Goal: Task Accomplishment & Management: Use online tool/utility

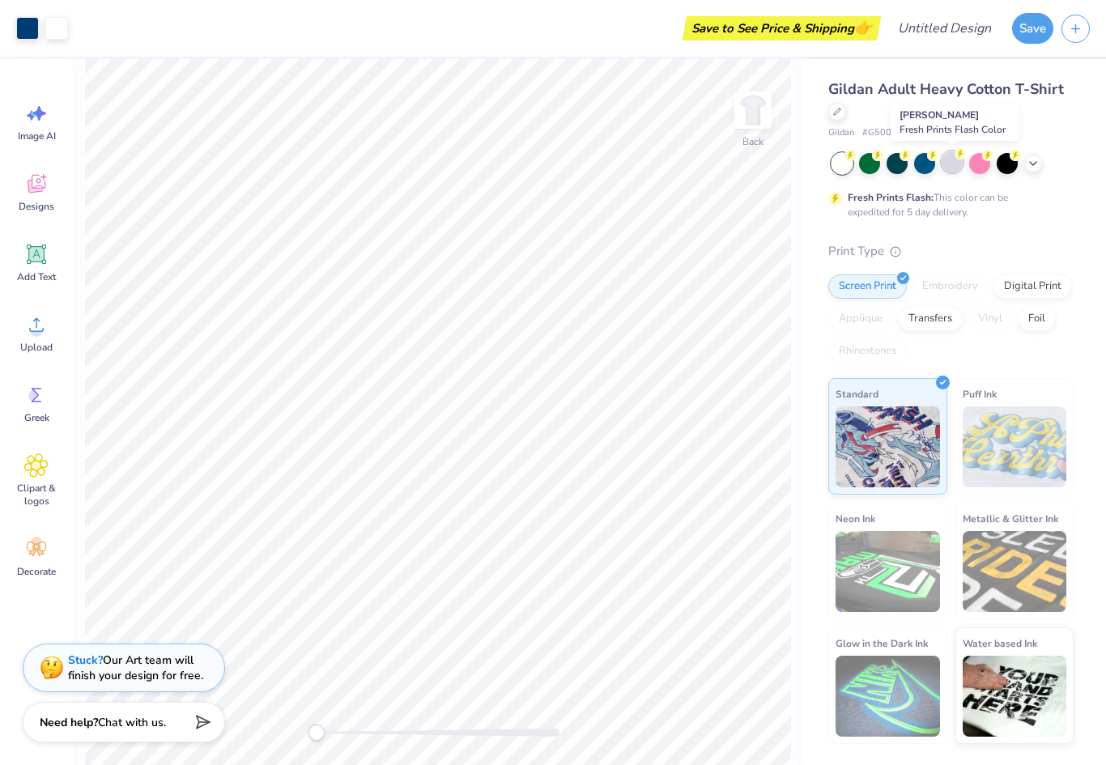
click at [953, 165] on div at bounding box center [952, 161] width 21 height 21
click at [1040, 159] on div at bounding box center [1033, 162] width 18 height 18
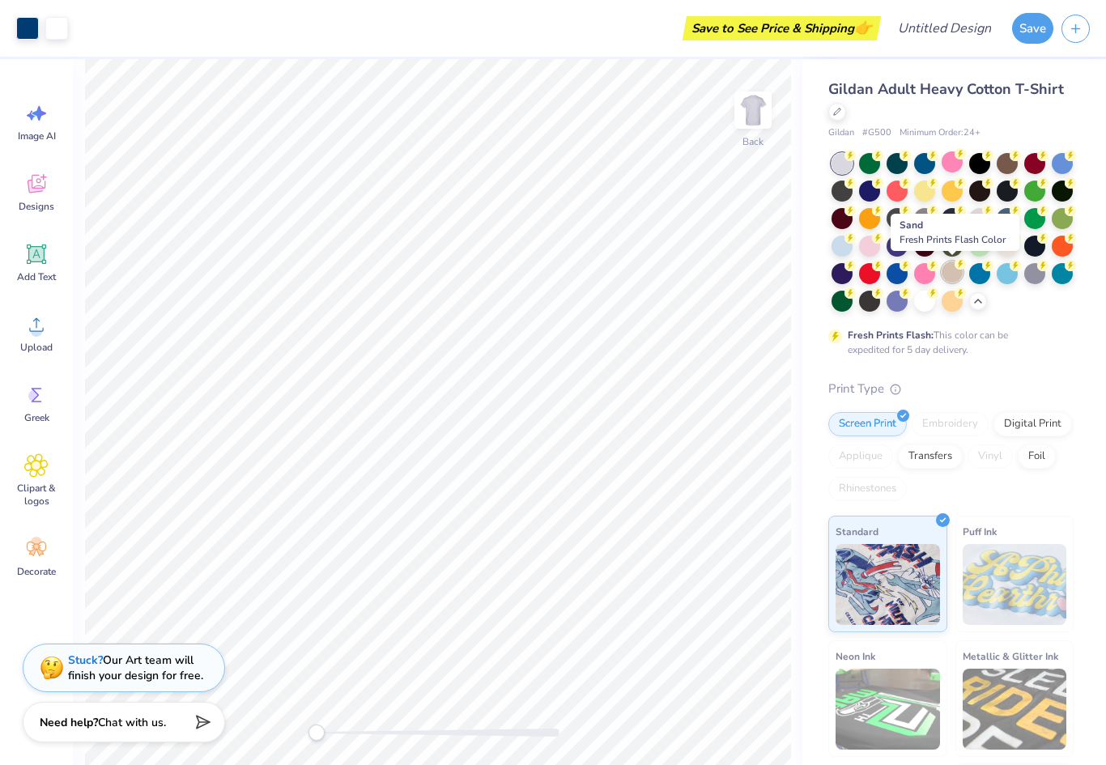
click at [953, 280] on div at bounding box center [952, 272] width 21 height 21
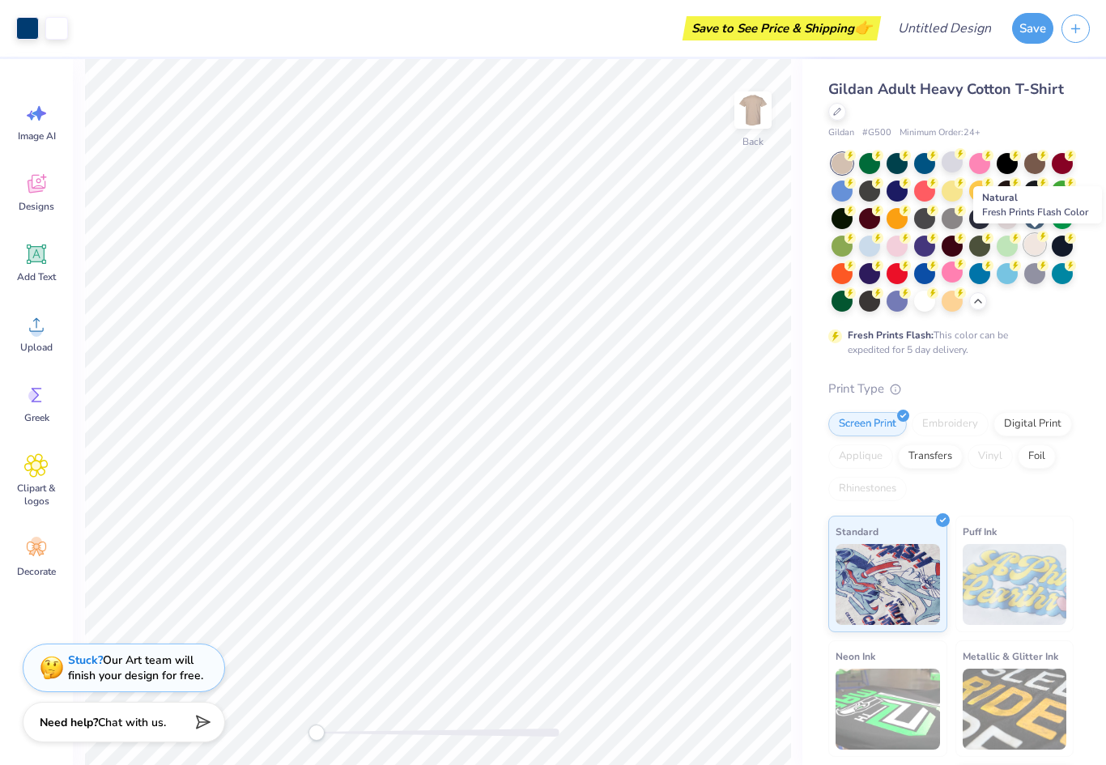
click at [1037, 245] on div at bounding box center [1034, 244] width 21 height 21
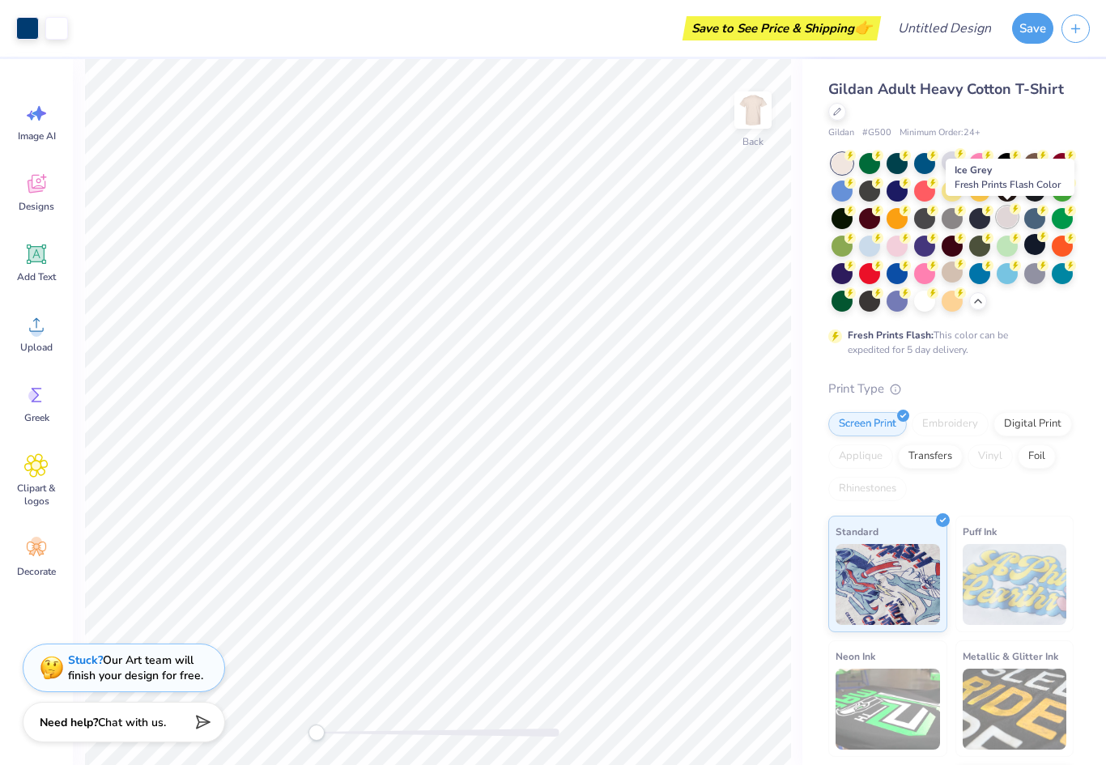
click at [1007, 207] on div at bounding box center [1007, 217] width 21 height 21
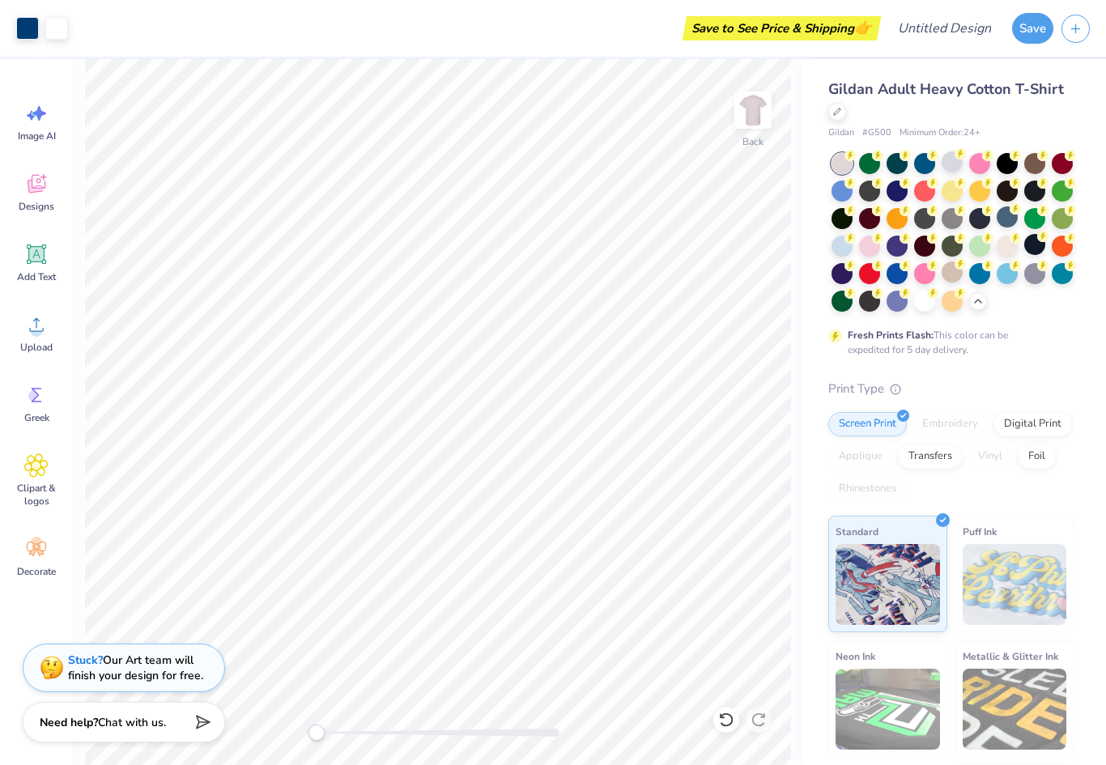
click at [804, 509] on div "Gildan Adult Heavy Cotton T-Shirt Gildan # G500 Minimum Order: 24 + Fresh Print…" at bounding box center [955, 470] width 304 height 823
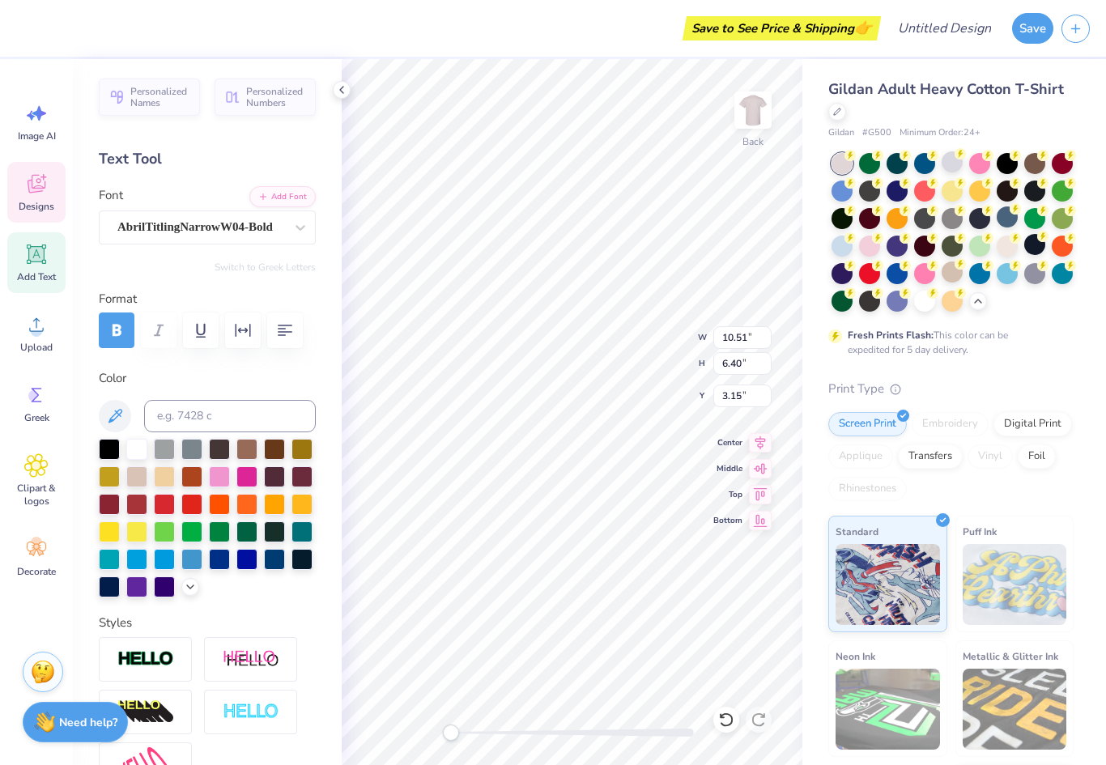
type textarea "[GEOGRAPHIC_DATA]"
click at [1056, 369] on div "Gildan Adult Heavy Cotton T-Shirt Gildan # G500 Minimum Order: 24 + Fresh Print…" at bounding box center [951, 480] width 245 height 803
type input "1.88"
type input "0.68"
type input "13.29"
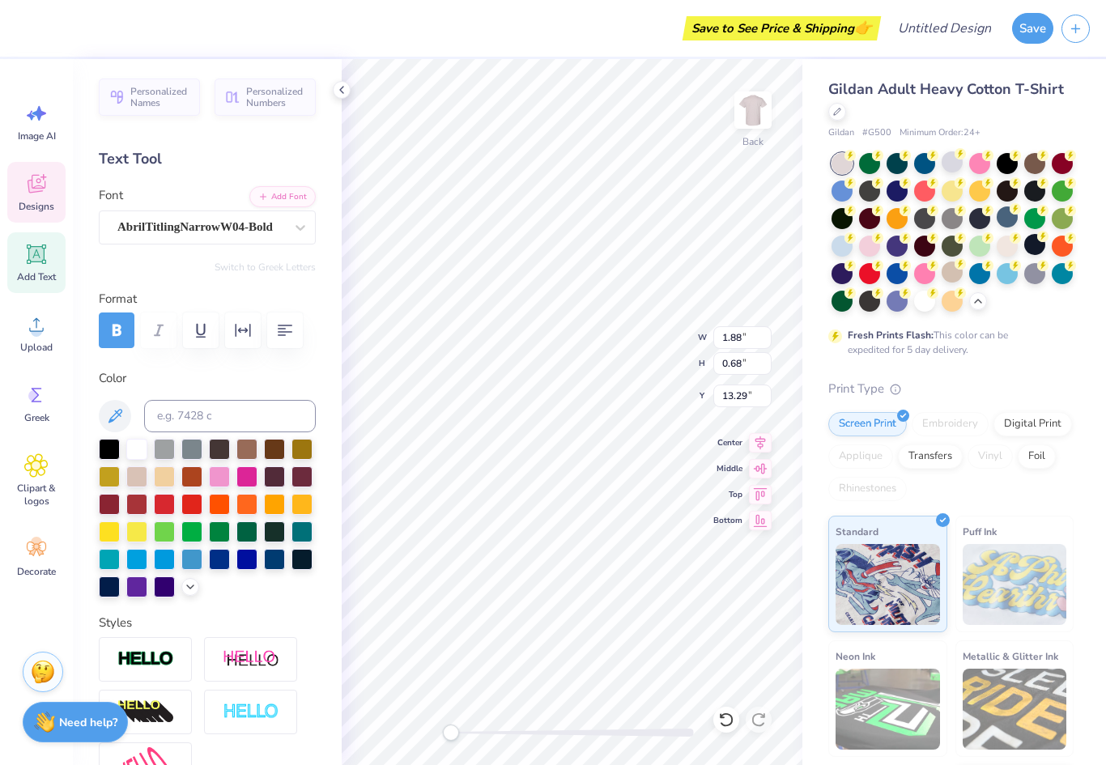
scroll to position [0, 2]
type input "4.40"
type input "2.53"
type input "12.32"
type input "1.88"
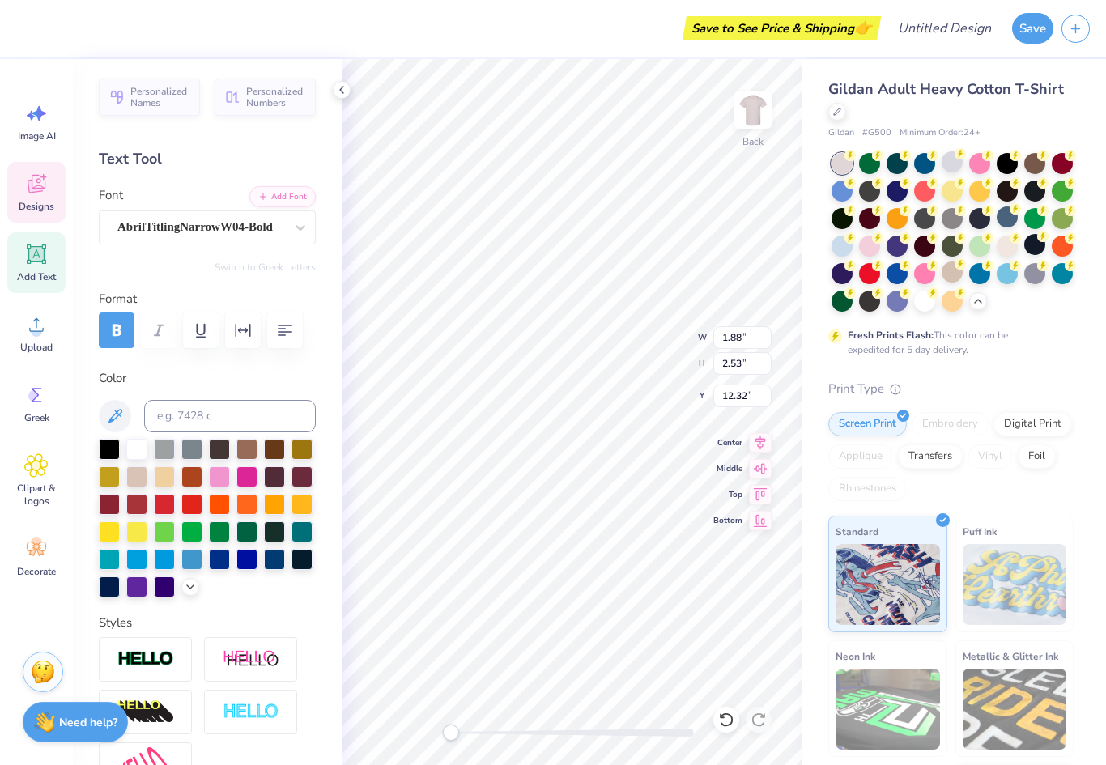
type input "0.68"
type input "13.29"
type textarea "2025"
click at [811, 498] on div "Gildan Adult Heavy Cotton T-Shirt Gildan # G500 Minimum Order: 24 + Fresh Print…" at bounding box center [955, 470] width 304 height 823
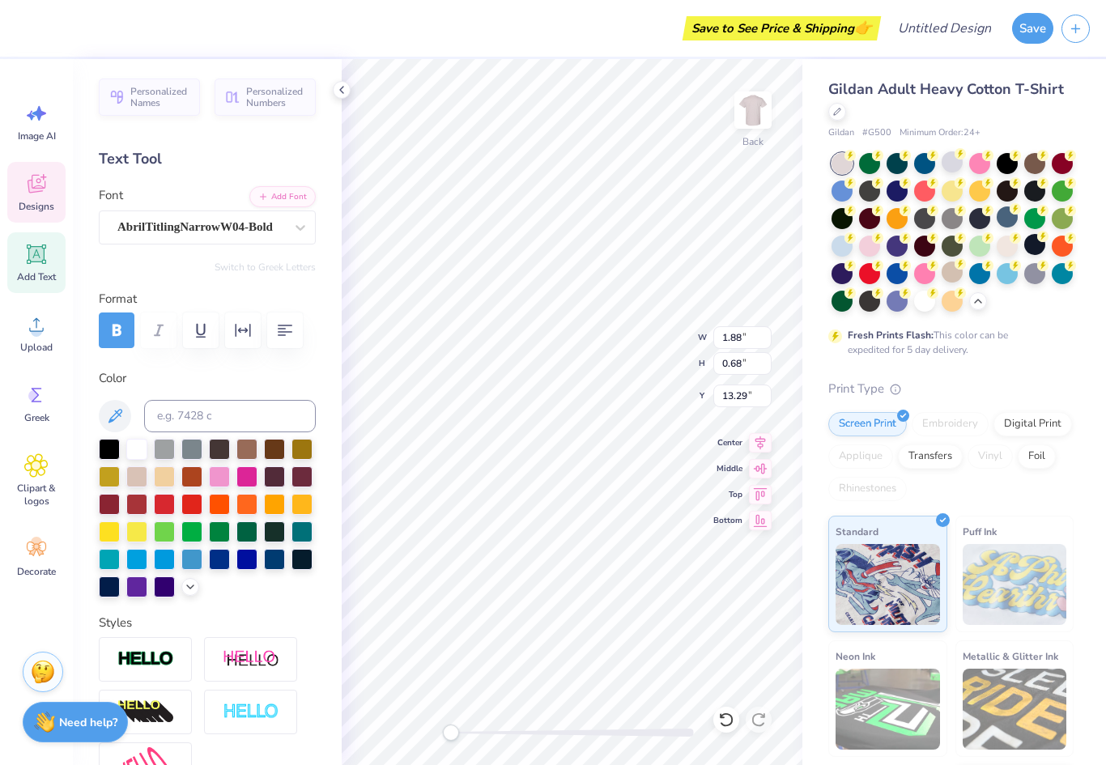
click at [1059, 373] on div "Gildan Adult Heavy Cotton T-Shirt Gildan # G500 Minimum Order: 24 + Fresh Print…" at bounding box center [951, 480] width 245 height 803
click at [241, 512] on div at bounding box center [246, 502] width 21 height 21
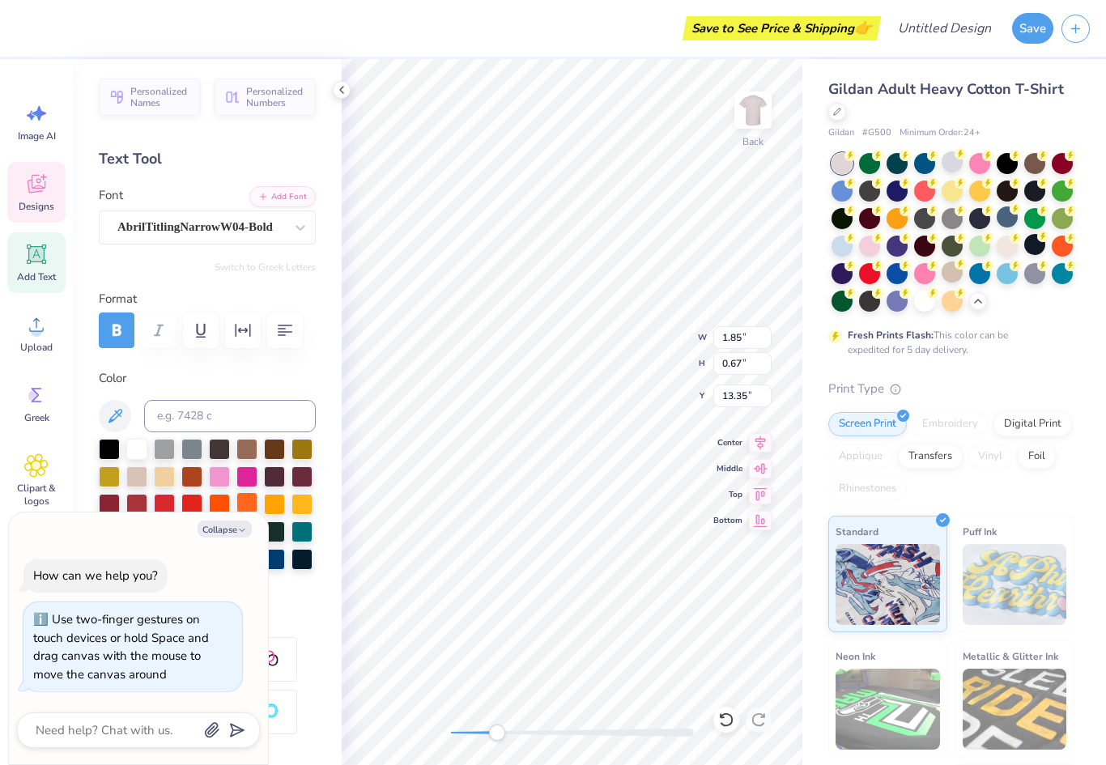
type textarea "x"
type input "4.40"
type input "2.53"
type input "12.32"
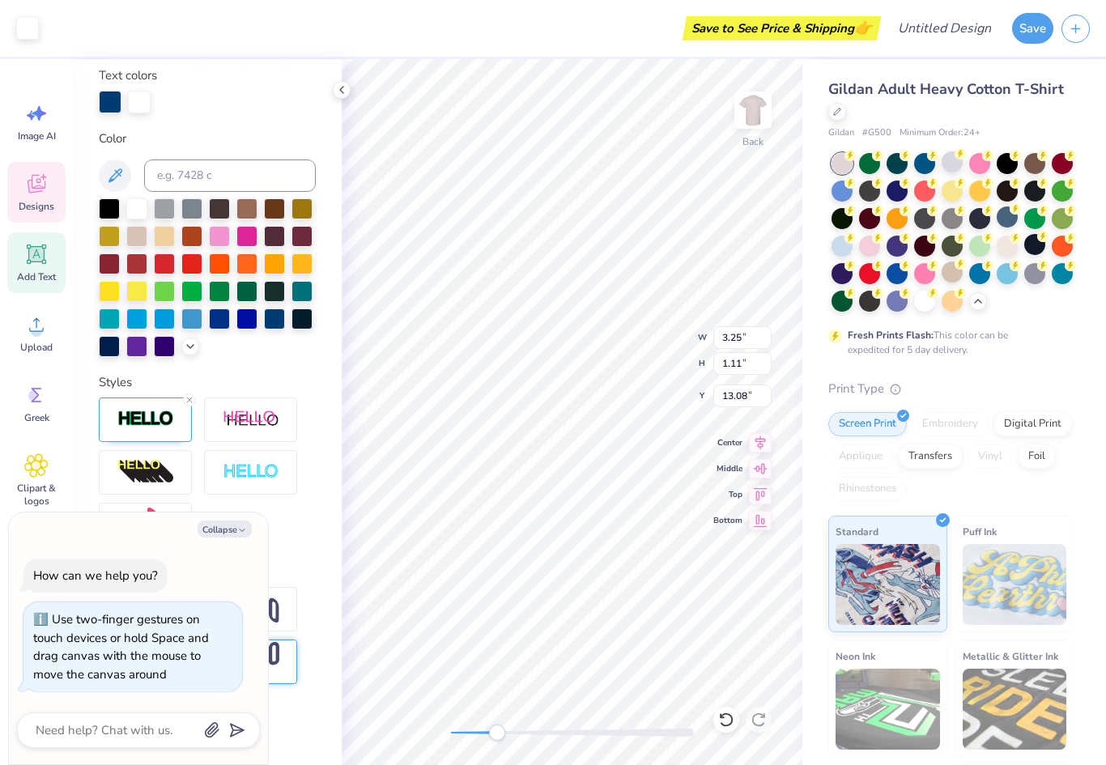
scroll to position [304, 0]
click at [231, 528] on button "Collapse" at bounding box center [225, 529] width 54 height 17
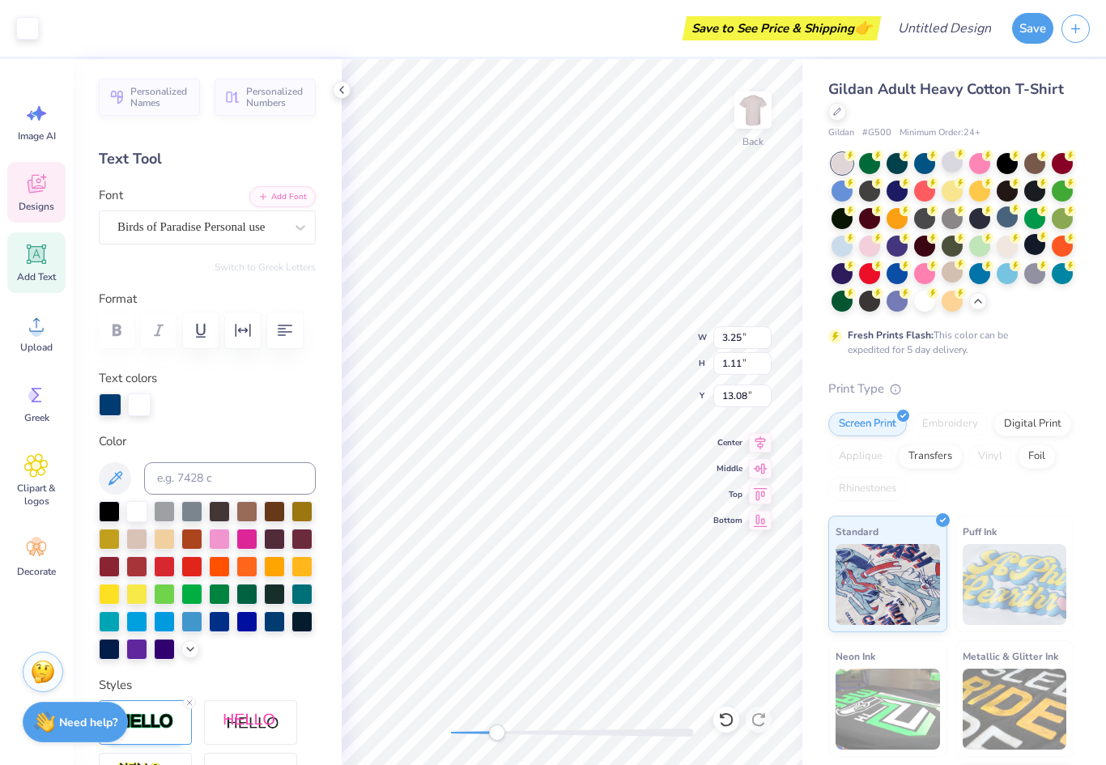
scroll to position [0, 0]
click at [45, 215] on div "Designs" at bounding box center [36, 192] width 58 height 61
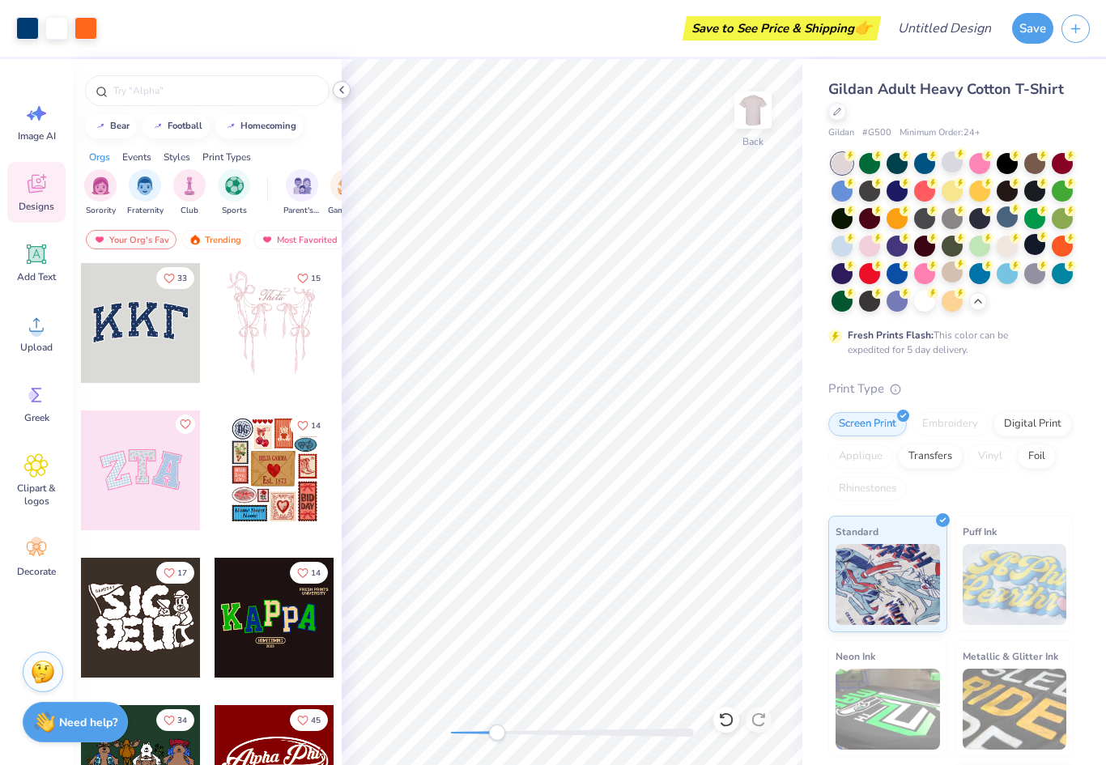
click at [343, 90] on icon at bounding box center [341, 89] width 13 height 13
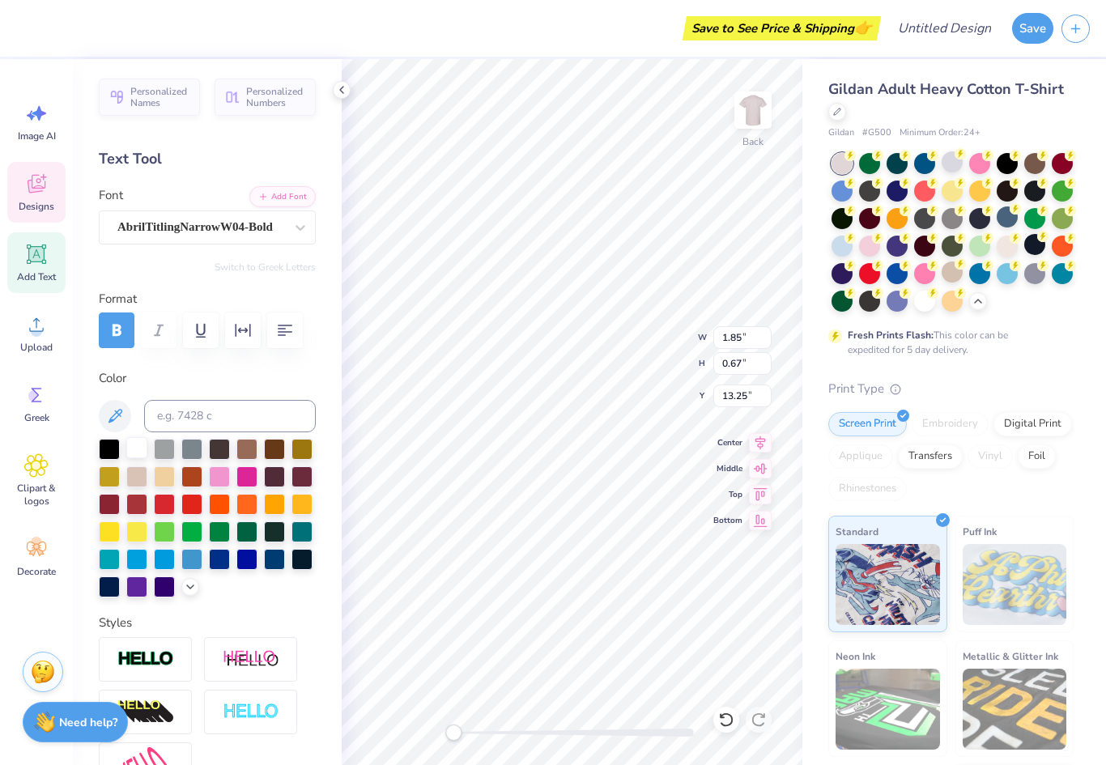
click at [136, 457] on div at bounding box center [136, 447] width 21 height 21
click at [987, 377] on div "Gildan Adult Heavy Cotton T-Shirt Gildan # G500 Minimum Order: 24 + Fresh Print…" at bounding box center [951, 480] width 245 height 803
click at [345, 83] on icon at bounding box center [341, 89] width 13 height 13
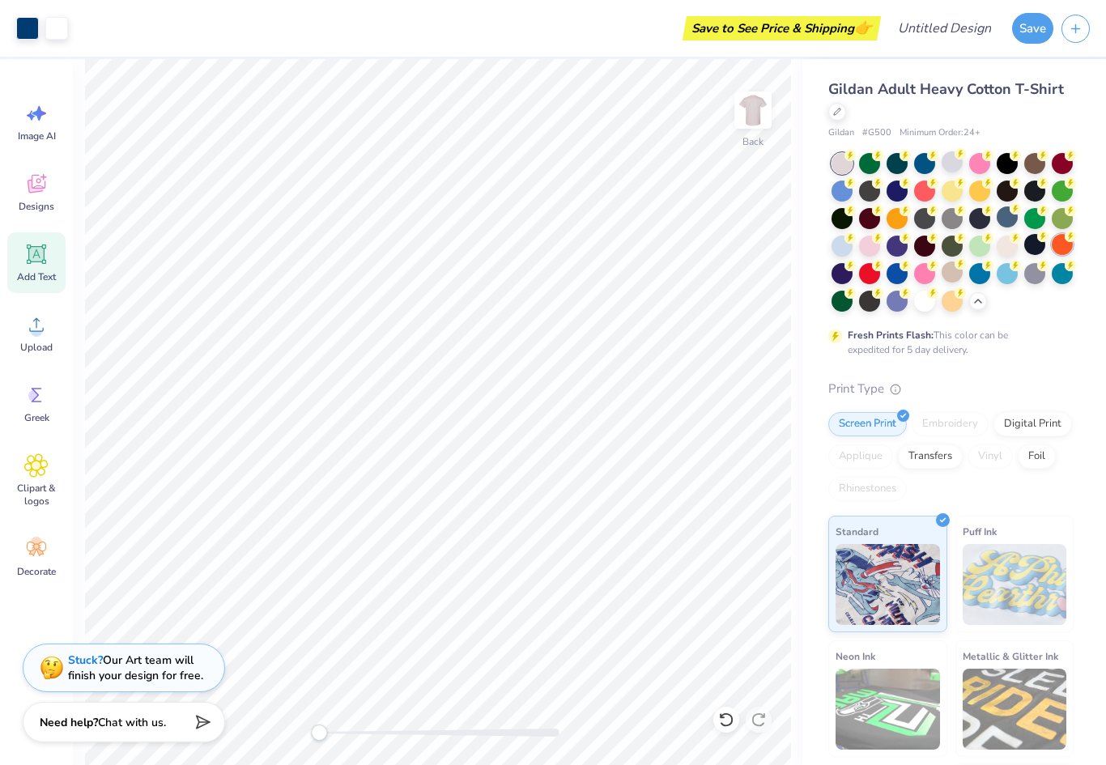
click at [1057, 244] on div at bounding box center [1062, 244] width 21 height 21
click at [1034, 248] on div at bounding box center [1034, 244] width 21 height 21
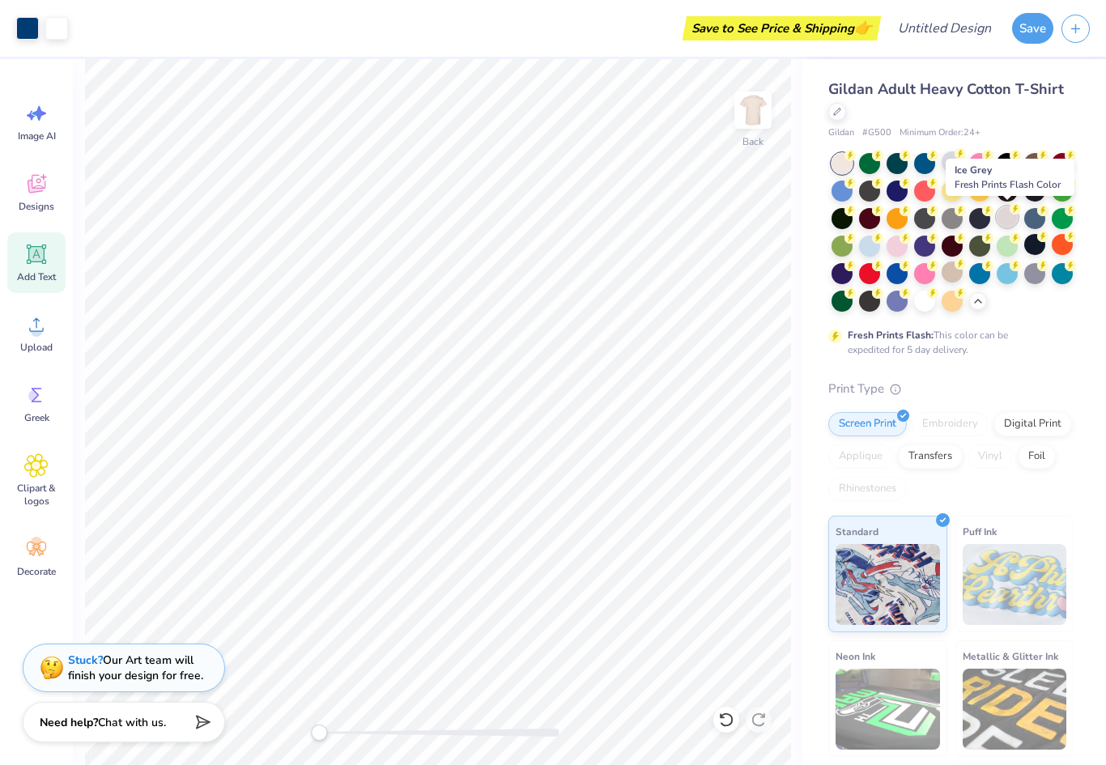
click at [1007, 215] on div at bounding box center [1007, 217] width 21 height 21
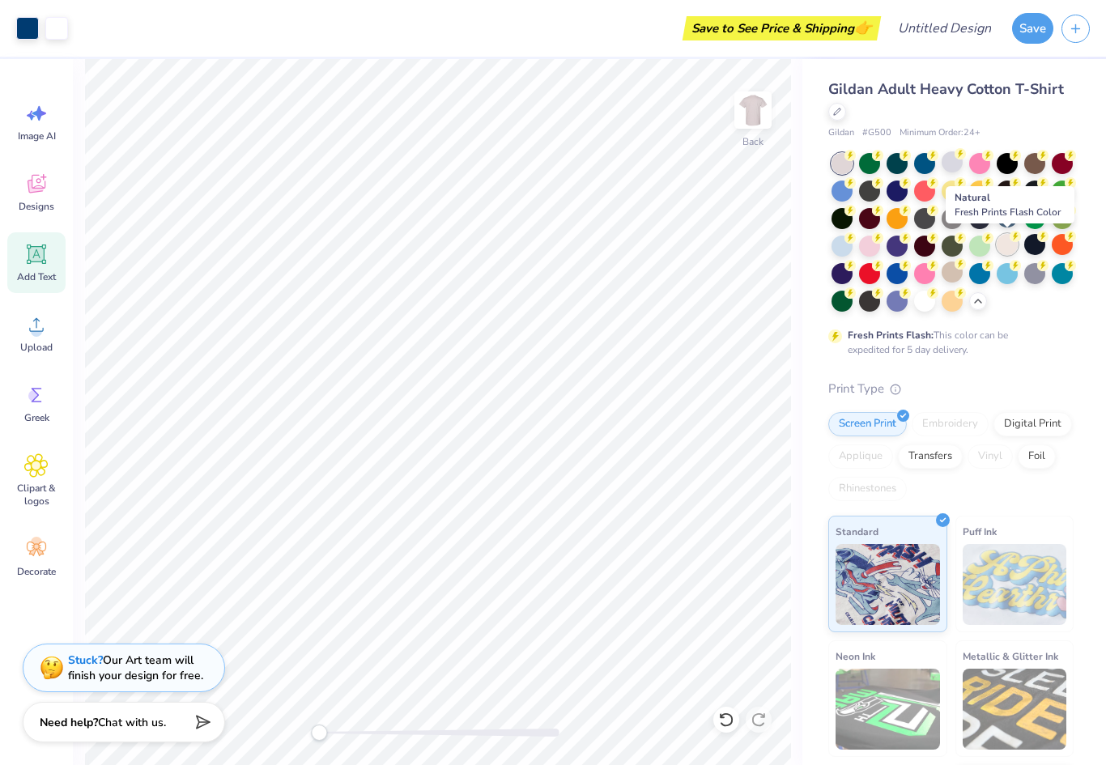
click at [1007, 245] on div at bounding box center [1007, 244] width 21 height 21
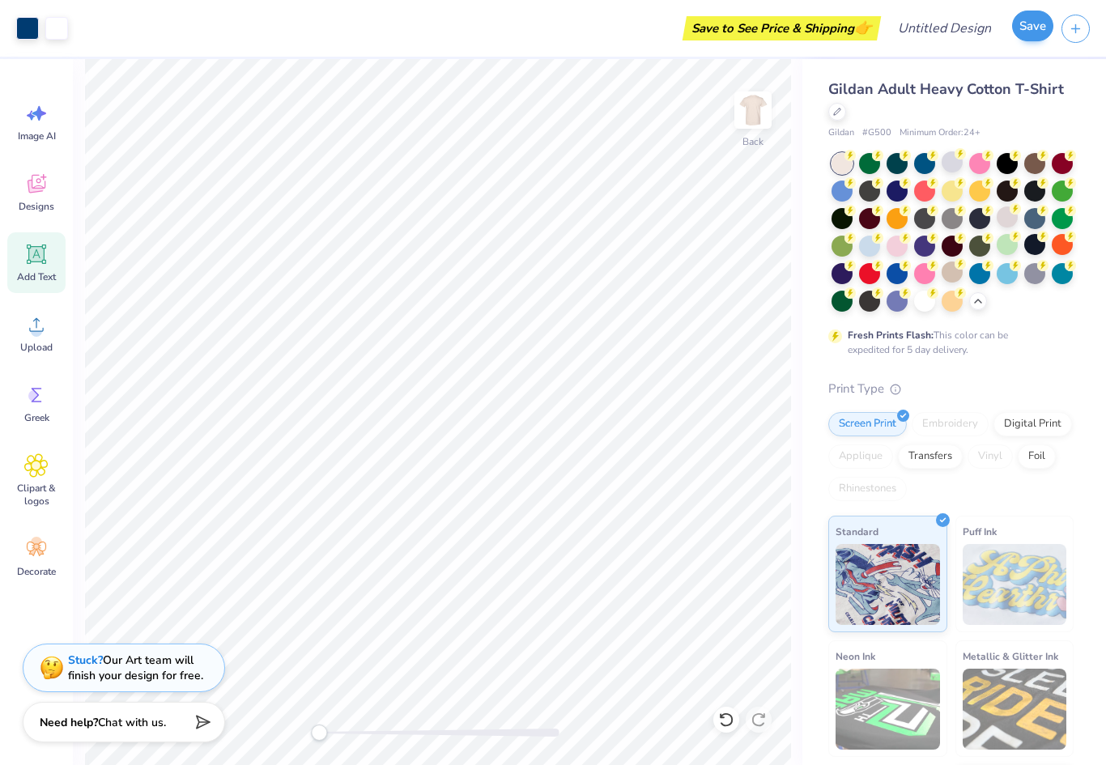
click at [1035, 24] on button "Save" at bounding box center [1032, 26] width 41 height 31
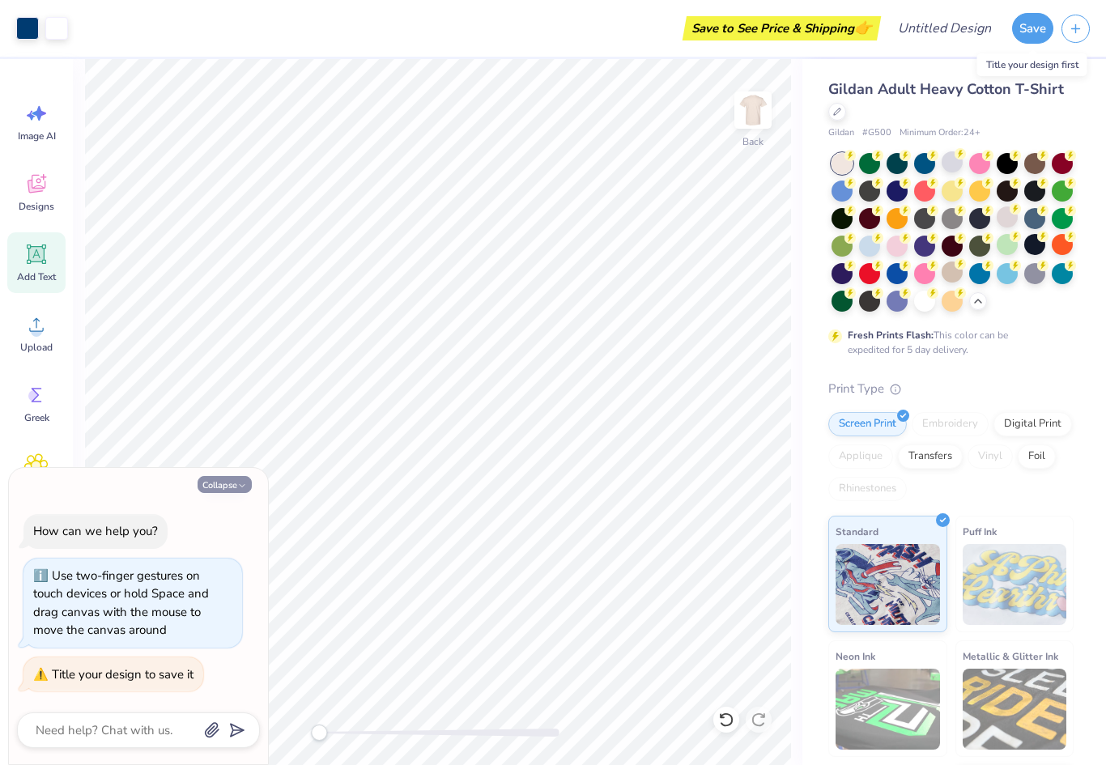
click at [247, 482] on button "Collapse" at bounding box center [225, 484] width 54 height 17
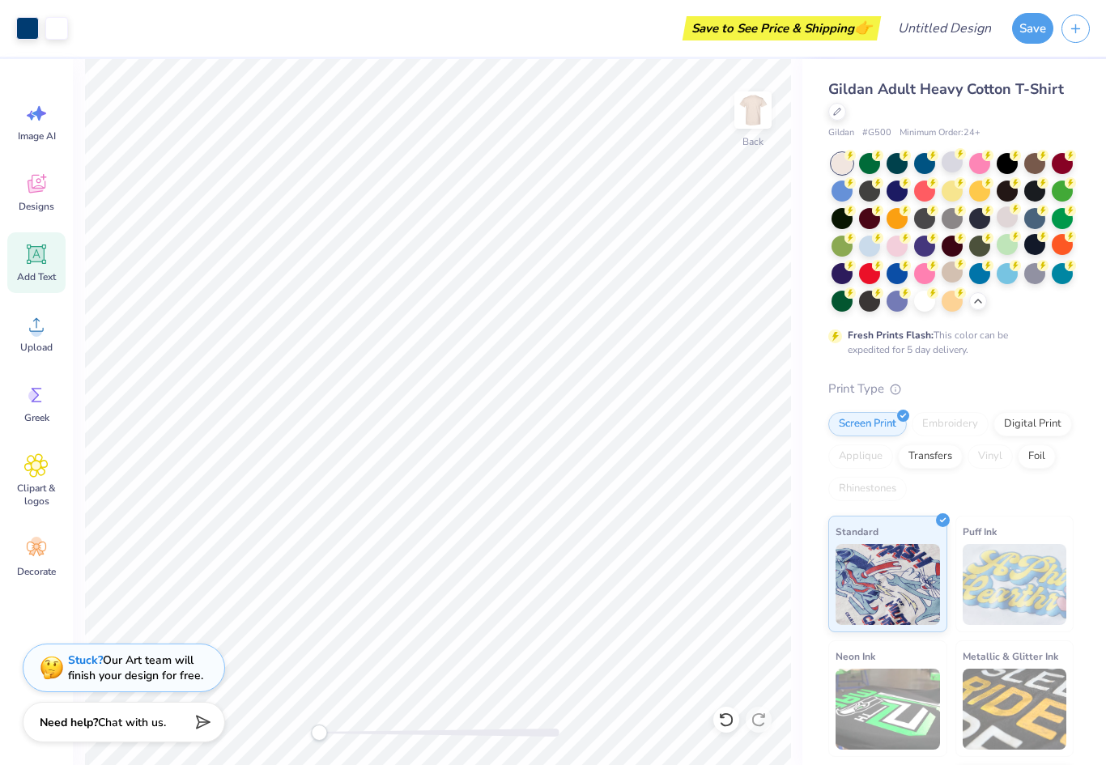
click at [1023, 37] on button "Save" at bounding box center [1032, 28] width 41 height 31
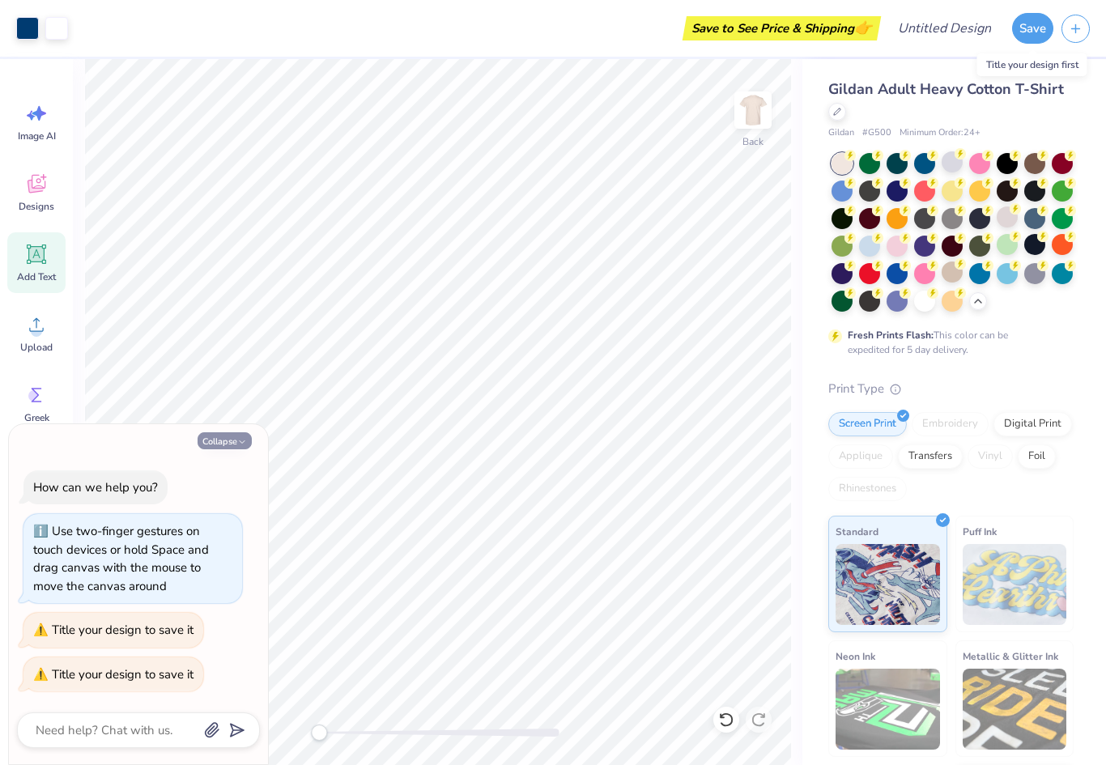
click at [236, 449] on button "Collapse" at bounding box center [225, 440] width 54 height 17
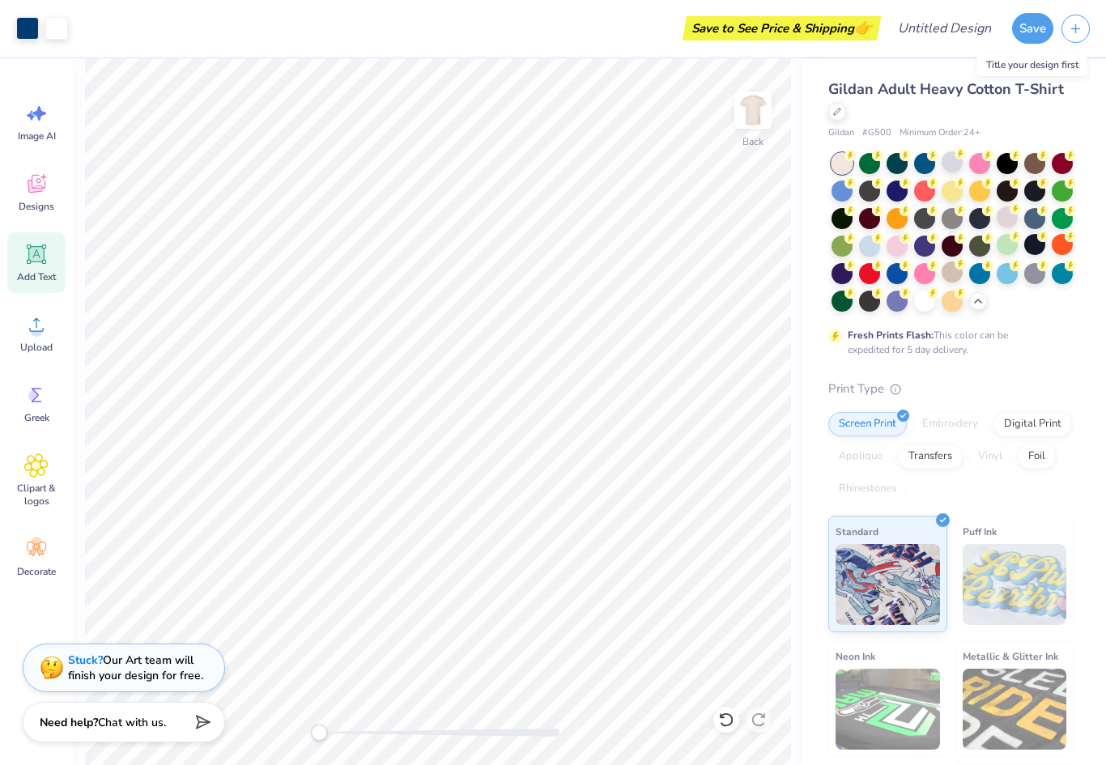
type textarea "x"
click at [966, 25] on input "Design Title" at bounding box center [964, 28] width 79 height 32
type input "D"
type input "FIJI Game Day"
click at [1034, 17] on button "Save" at bounding box center [1032, 26] width 41 height 31
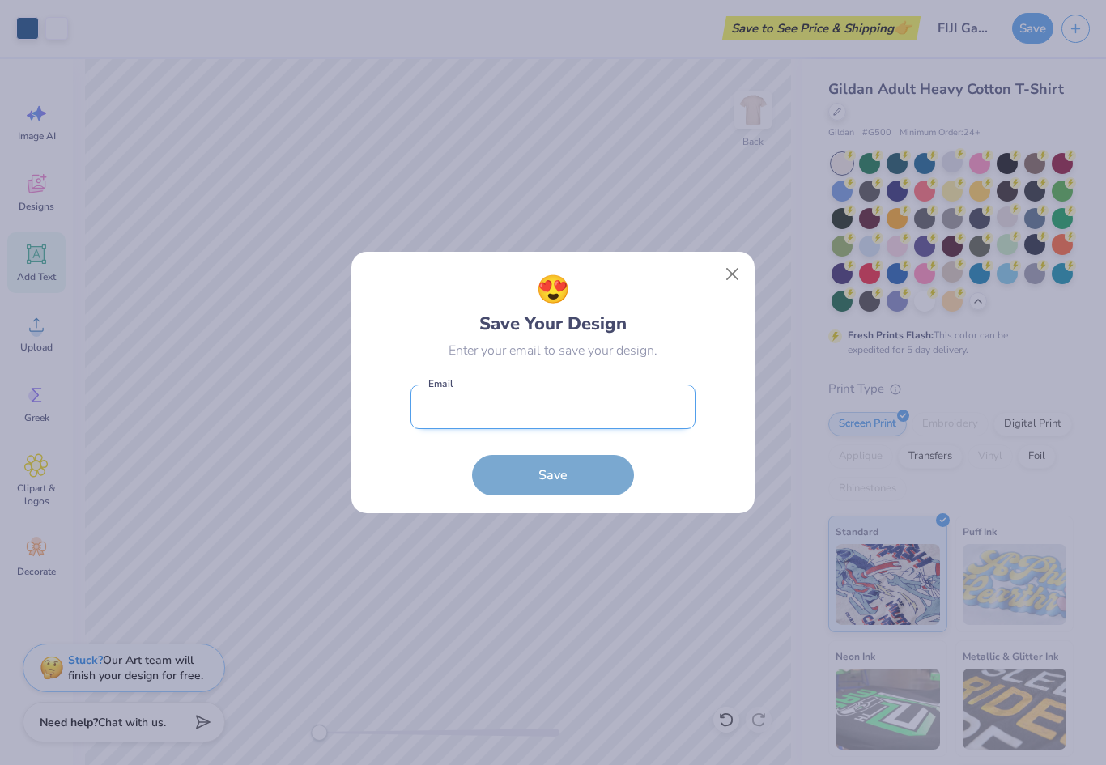
click at [630, 390] on input "email" at bounding box center [553, 407] width 285 height 45
type input "[PERSON_NAME][EMAIL_ADDRESS][DOMAIN_NAME]"
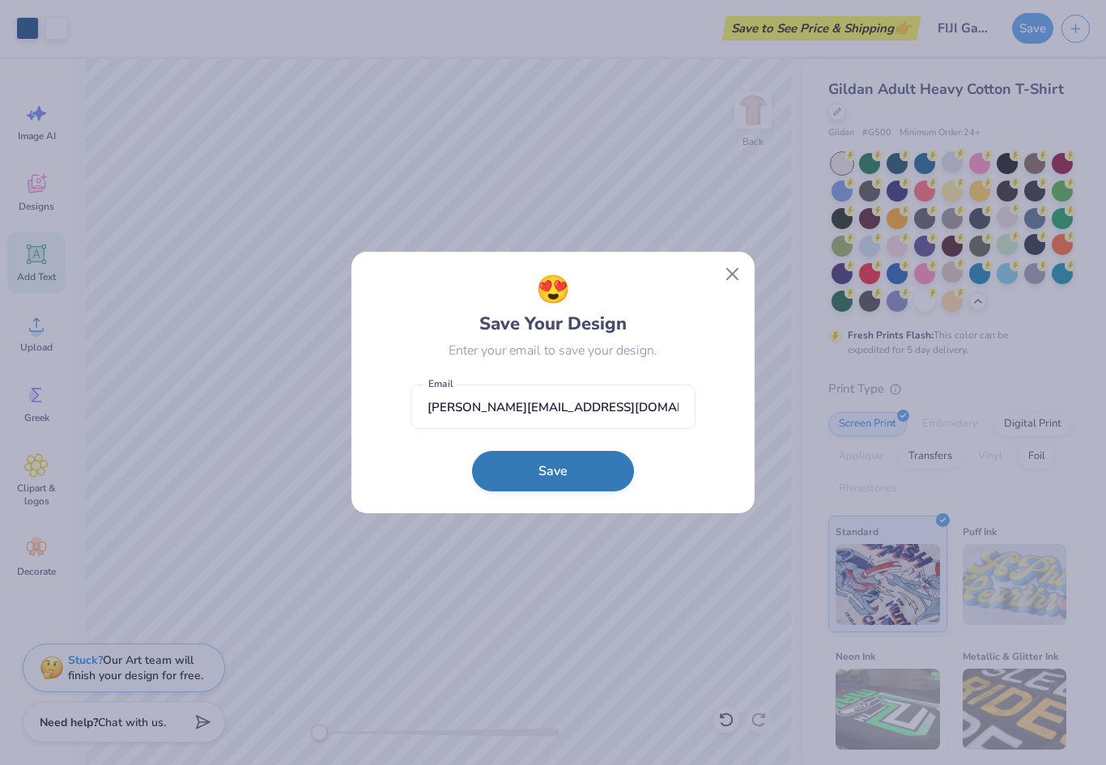
click at [606, 486] on button "Save" at bounding box center [553, 471] width 162 height 40
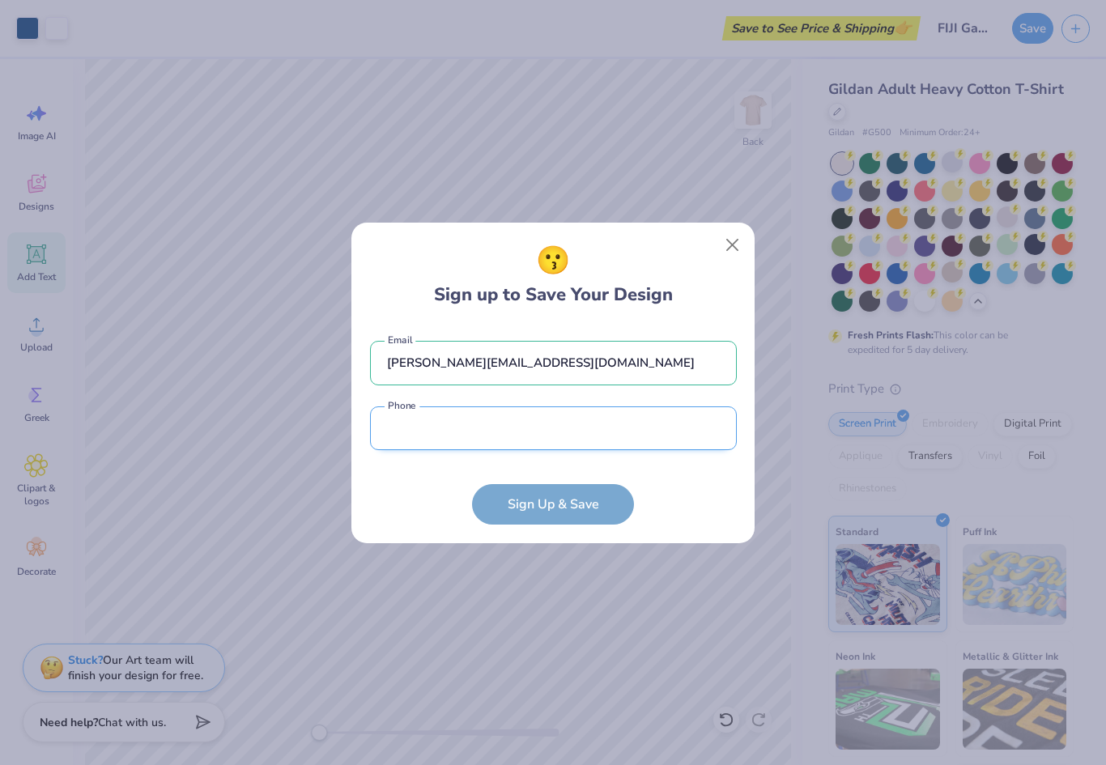
click at [692, 427] on input "tel" at bounding box center [553, 429] width 367 height 45
click at [628, 752] on div "😗 Sign up to Save Your Design [PERSON_NAME][EMAIL_ADDRESS][DOMAIN_NAME] Email P…" at bounding box center [553, 382] width 1106 height 765
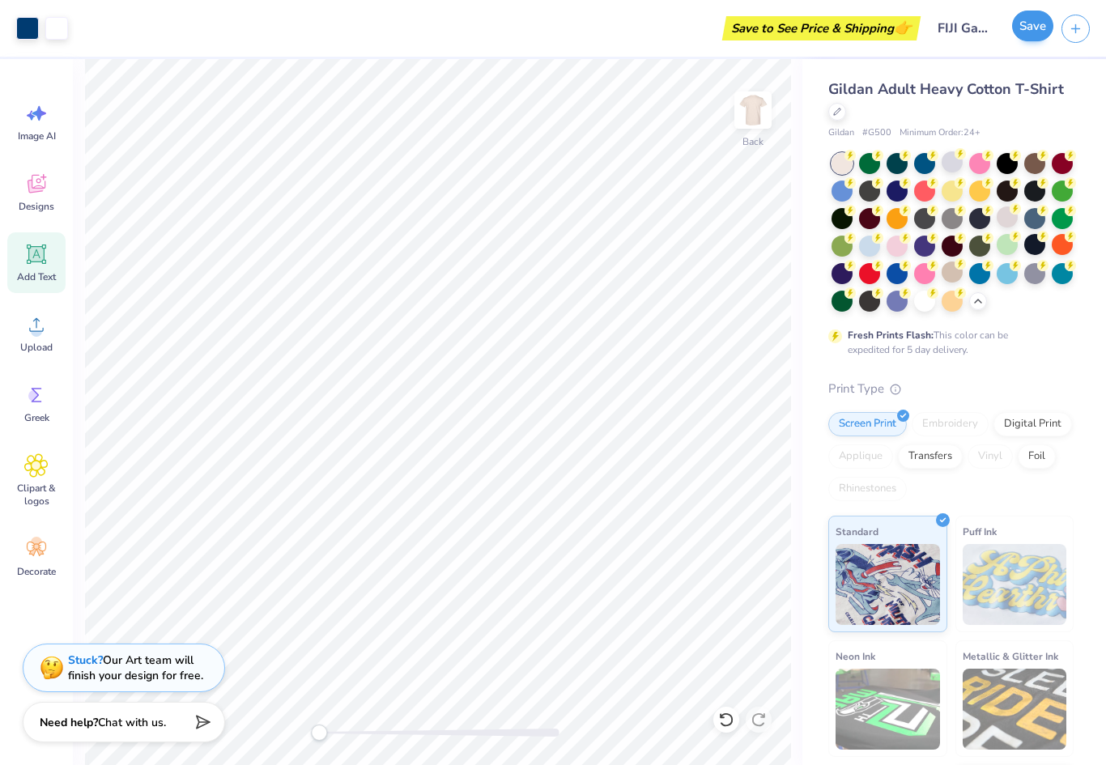
click at [1033, 31] on button "Save" at bounding box center [1032, 26] width 41 height 31
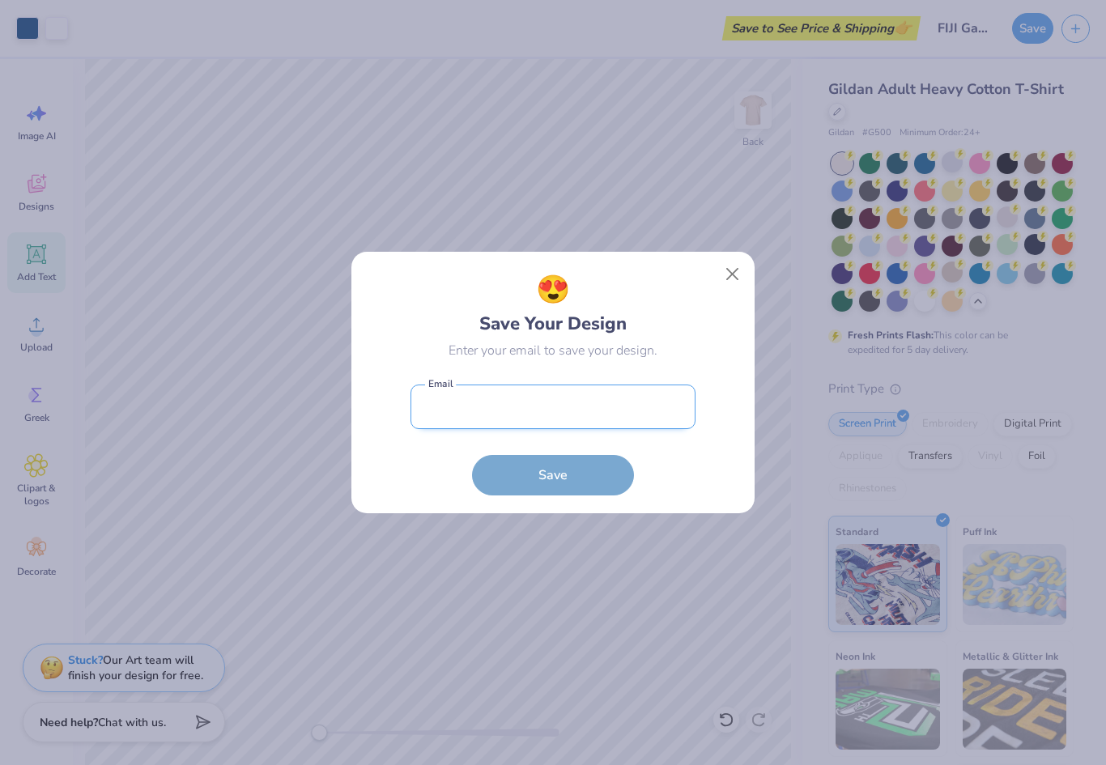
click at [585, 401] on input "email" at bounding box center [553, 407] width 285 height 45
click at [525, 753] on div "😍 Save Your Design Enter your email to save your design. Email is a required fi…" at bounding box center [553, 382] width 1106 height 765
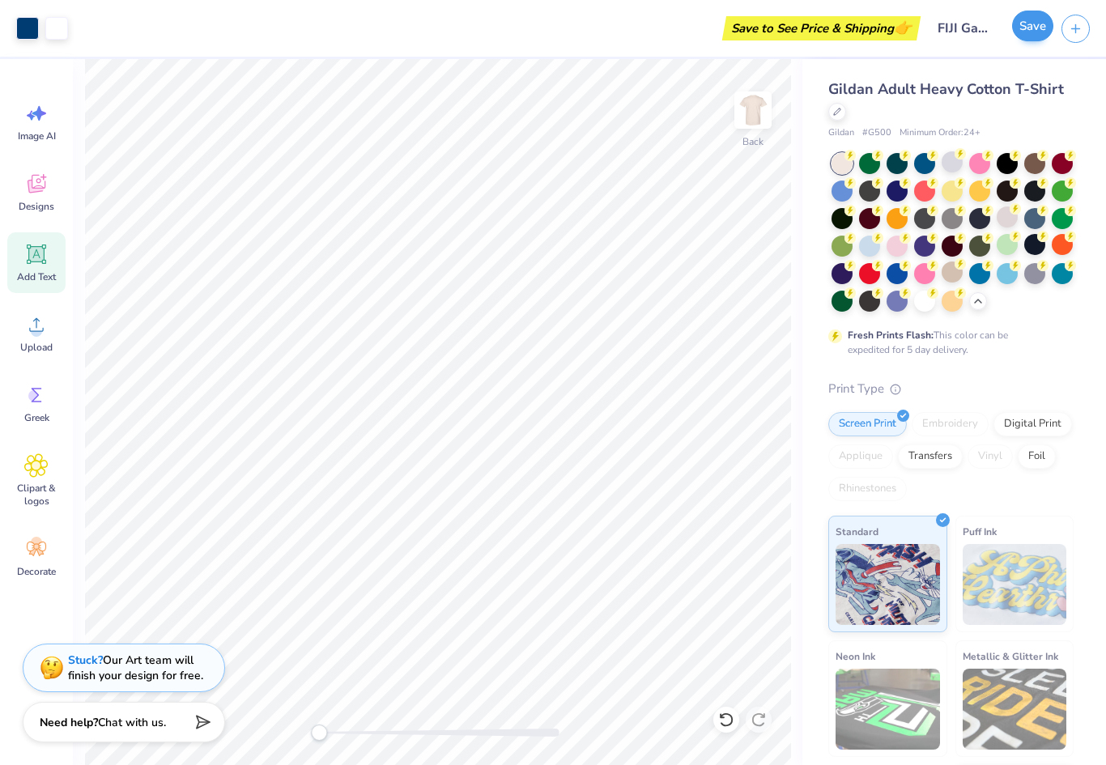
click at [1039, 33] on button "Save" at bounding box center [1032, 26] width 41 height 31
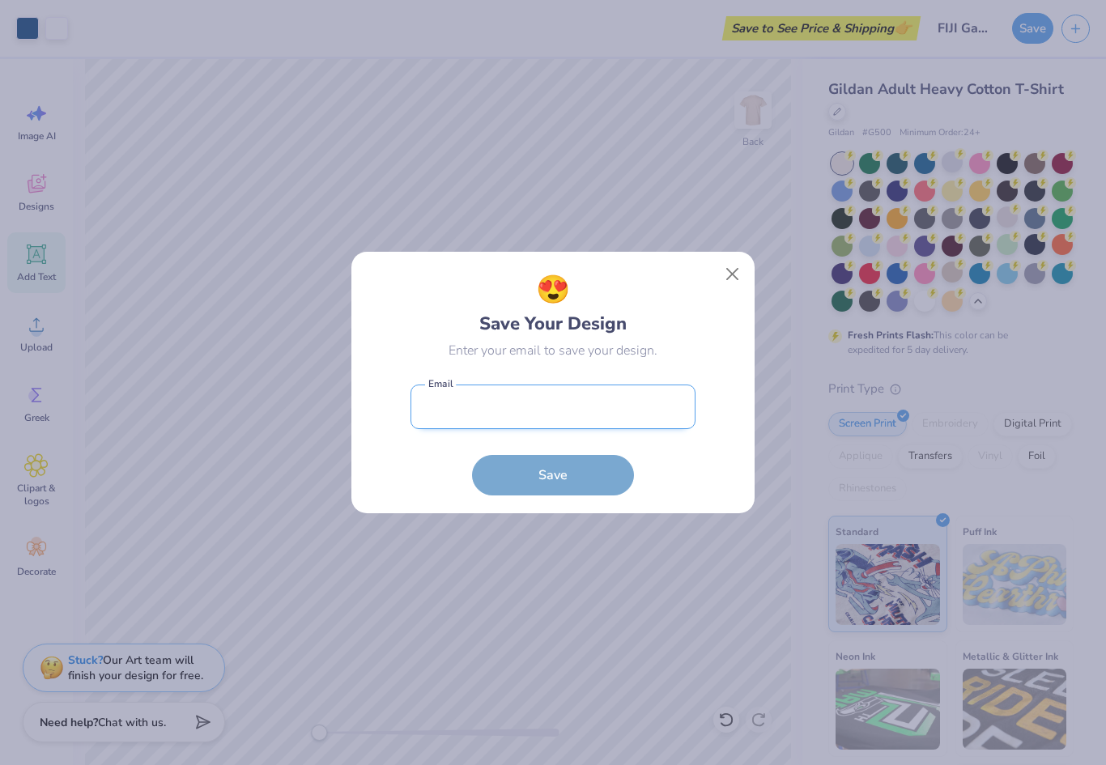
click at [613, 401] on input "email" at bounding box center [553, 407] width 285 height 45
type input "[PERSON_NAME][EMAIL_ADDRESS][DOMAIN_NAME]"
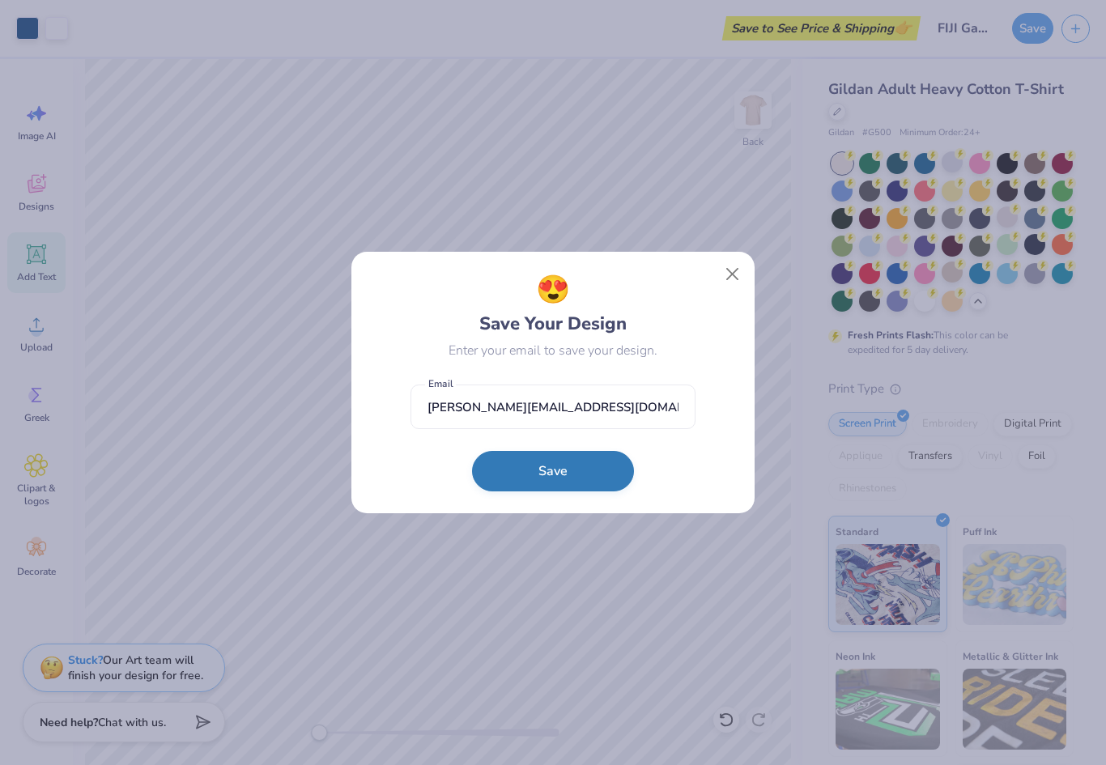
click at [567, 481] on button "Save" at bounding box center [553, 471] width 162 height 40
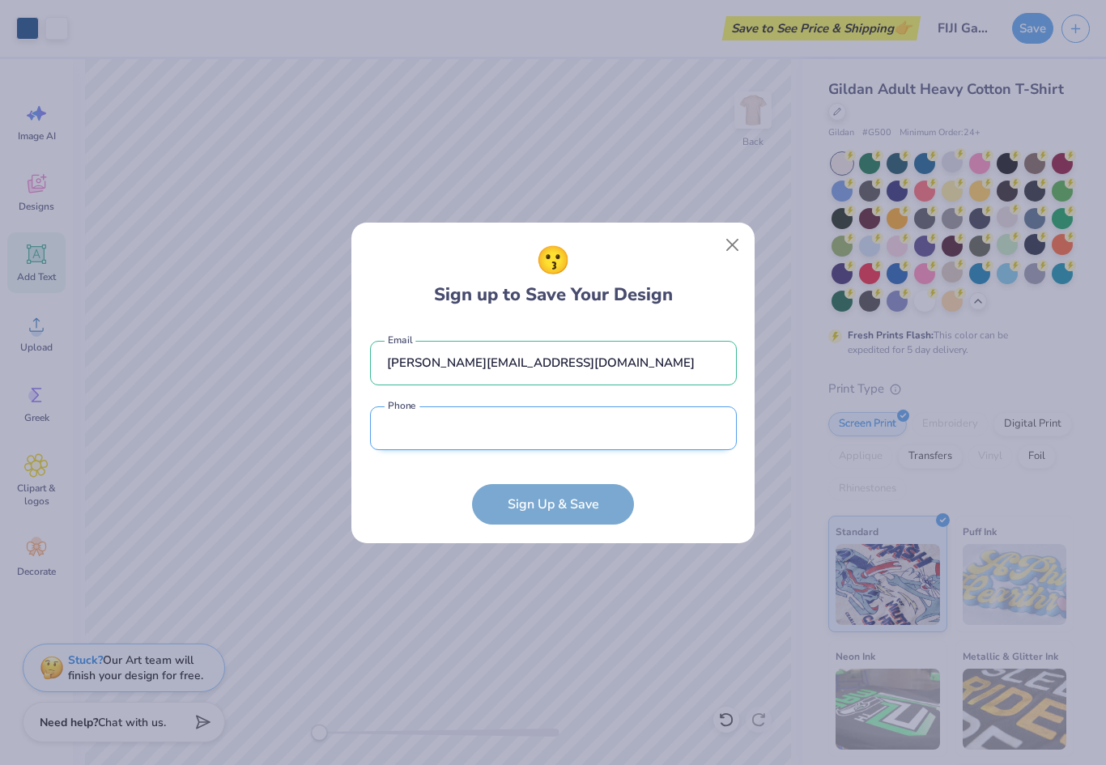
click at [596, 407] on input "tel" at bounding box center [553, 429] width 367 height 45
type input "[PHONE_NUMBER]"
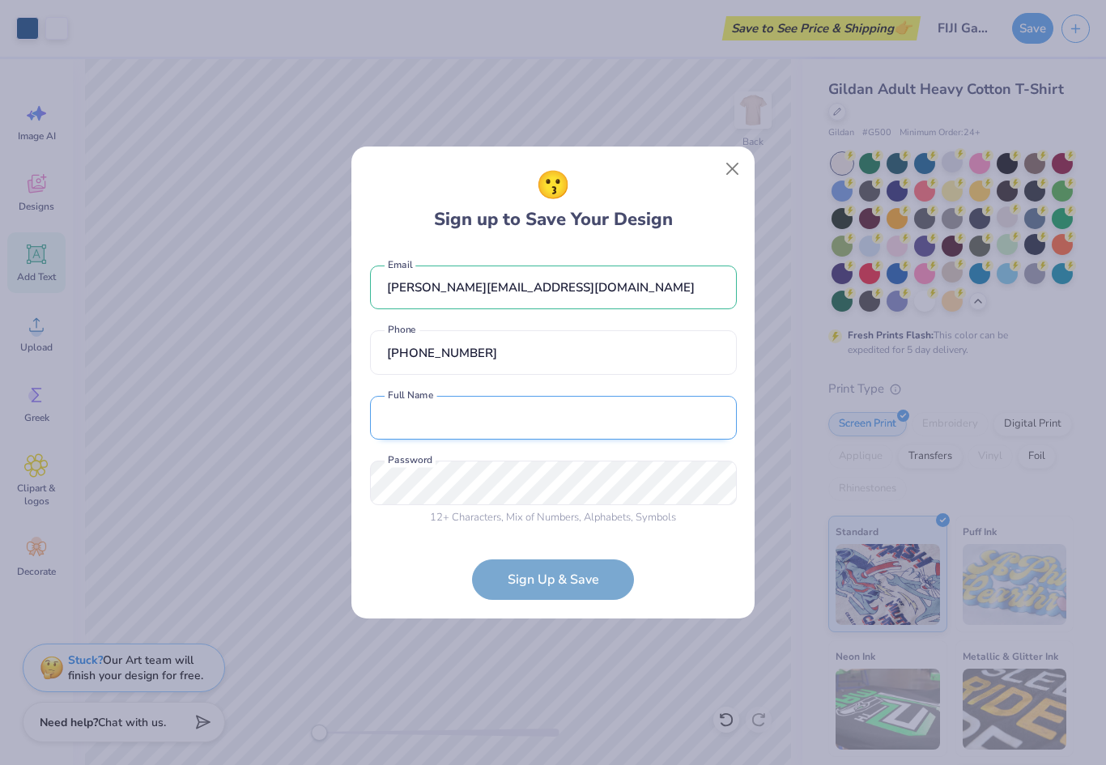
click at [595, 427] on input "text" at bounding box center [553, 418] width 367 height 45
type input "a"
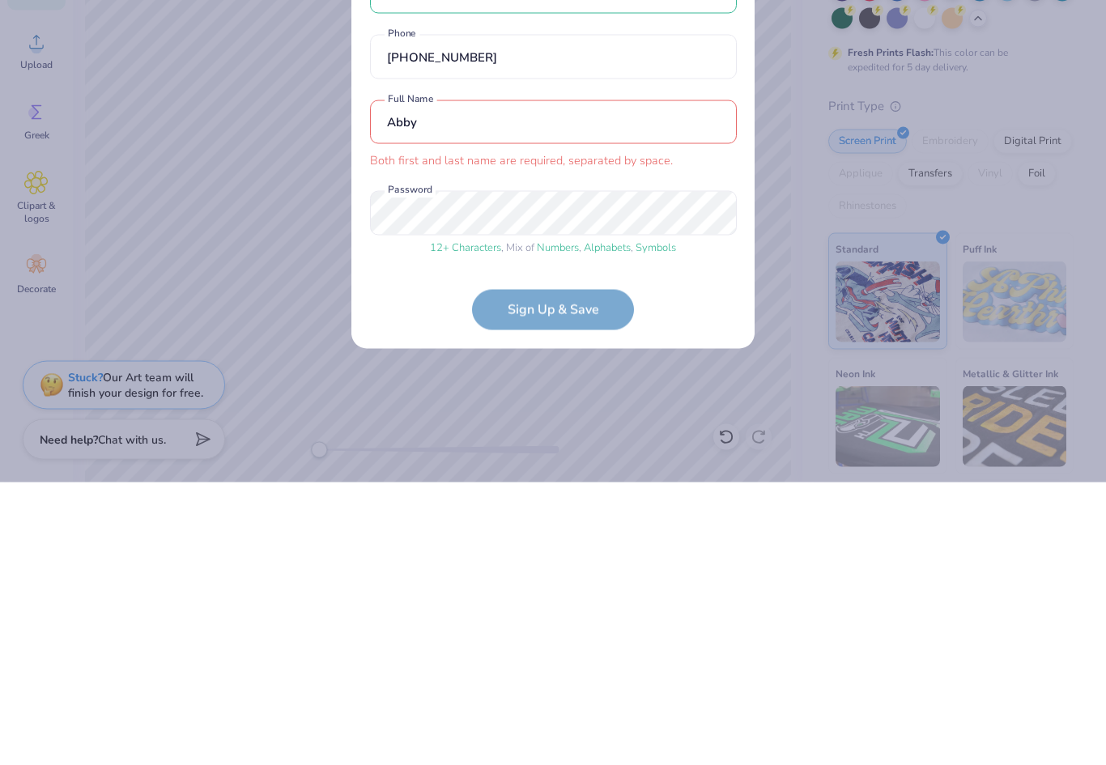
click at [605, 383] on input "Abby" at bounding box center [553, 405] width 367 height 45
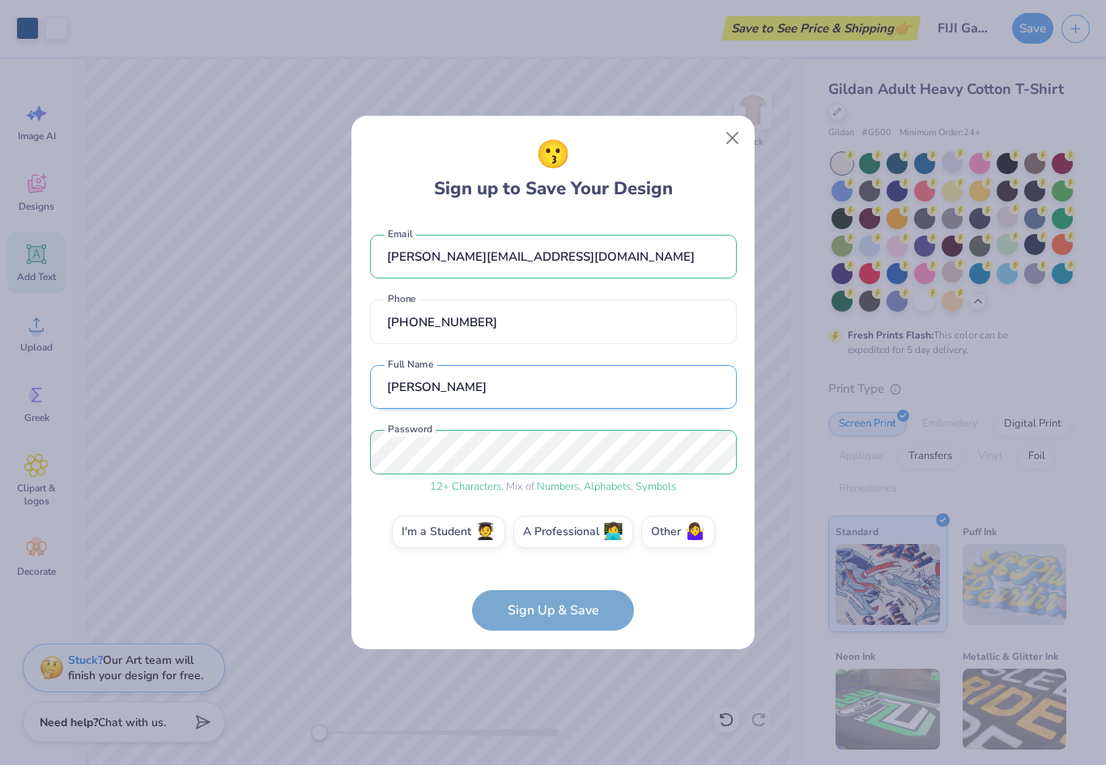
type input "[PERSON_NAME]"
click at [582, 613] on form "[PERSON_NAME][EMAIL_ADDRESS][DOMAIN_NAME] Email [PHONE_NUMBER] Phone [PERSON_NA…" at bounding box center [553, 425] width 367 height 413
click at [471, 526] on label "I'm a Student 🧑‍🎓" at bounding box center [448, 529] width 113 height 32
click at [548, 531] on input "I'm a Student 🧑‍🎓" at bounding box center [553, 536] width 11 height 11
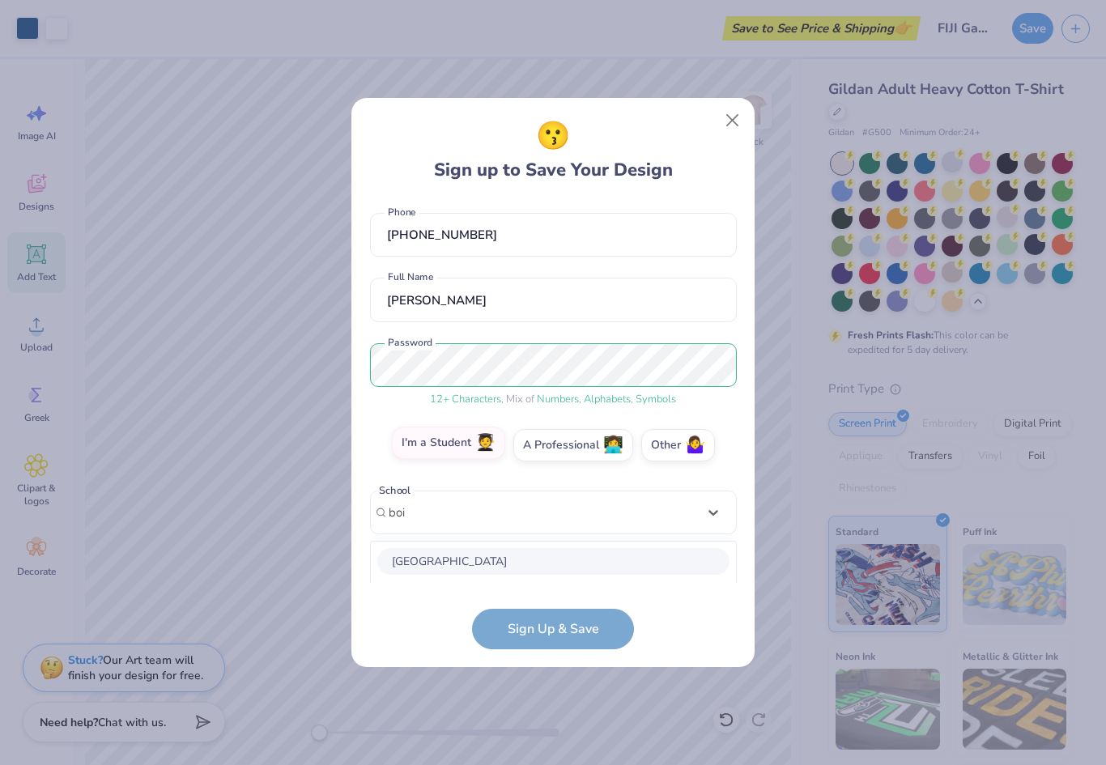
scroll to position [271, 0]
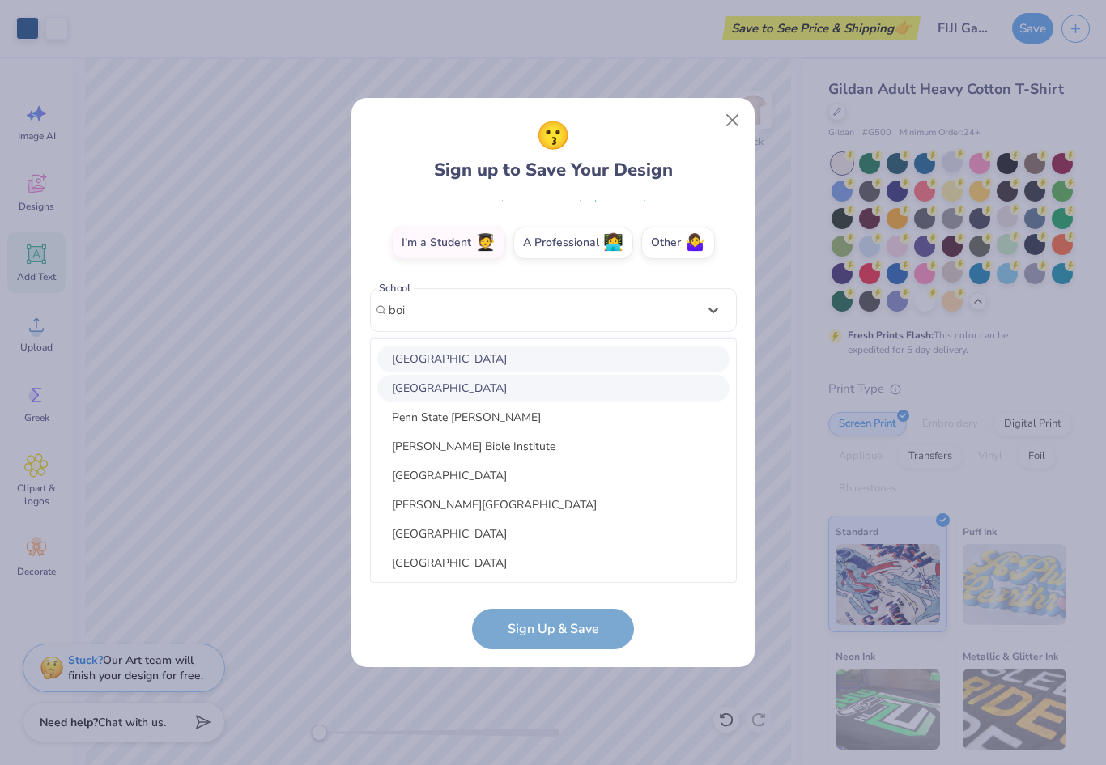
click at [494, 391] on div "[GEOGRAPHIC_DATA]" at bounding box center [553, 388] width 352 height 27
type input "boi"
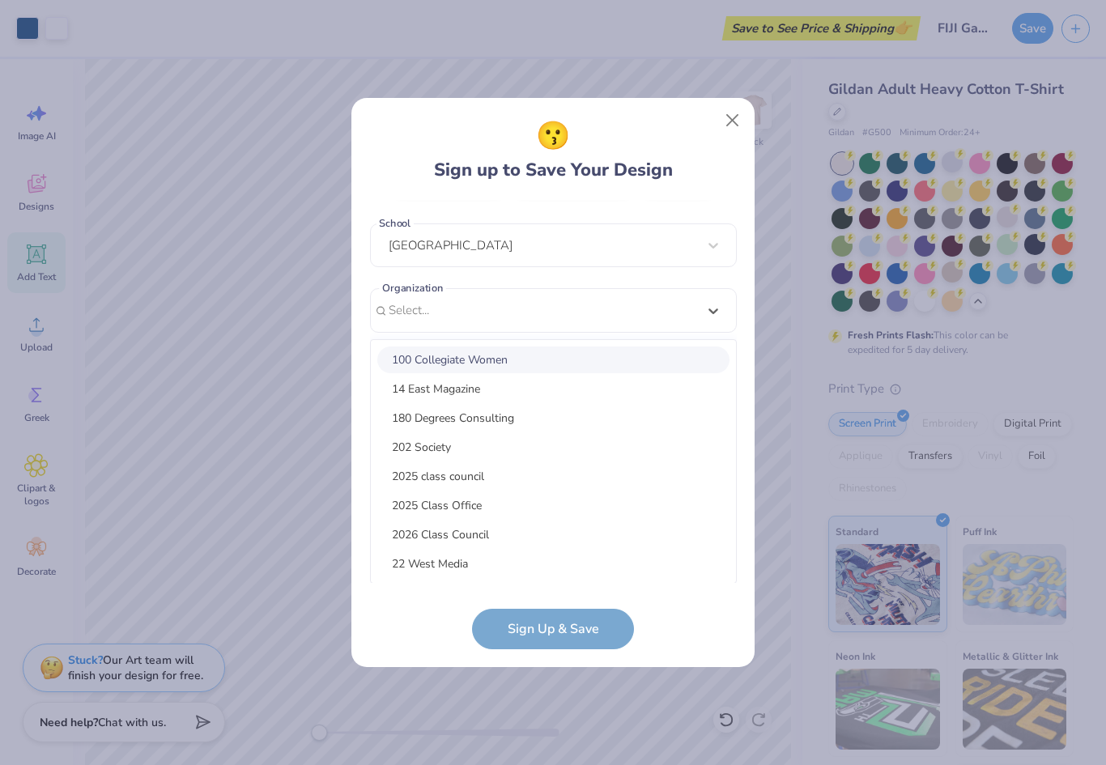
scroll to position [93, 0]
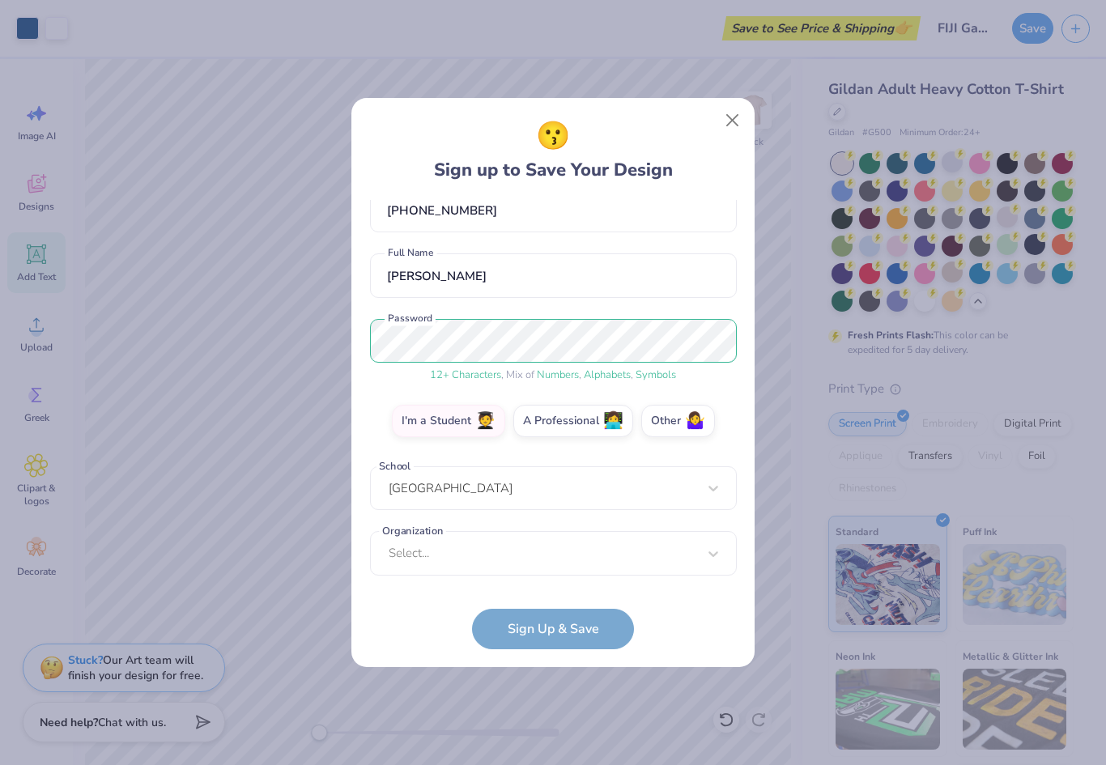
click at [445, 633] on form "[PERSON_NAME][EMAIL_ADDRESS][DOMAIN_NAME] Email [PHONE_NUMBER] Phone [PERSON_NA…" at bounding box center [553, 424] width 367 height 449
click at [564, 628] on form "[PERSON_NAME][EMAIL_ADDRESS][DOMAIN_NAME] Email [PHONE_NUMBER] Phone [PERSON_NA…" at bounding box center [553, 424] width 367 height 449
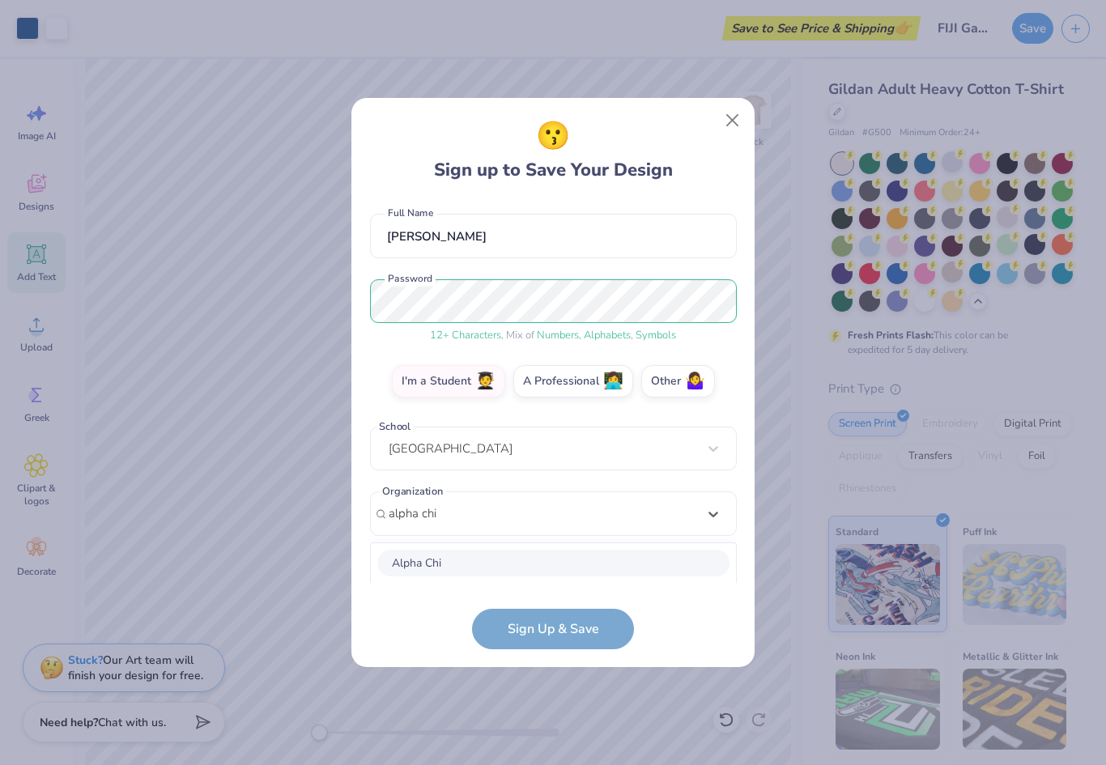
scroll to position [337, 0]
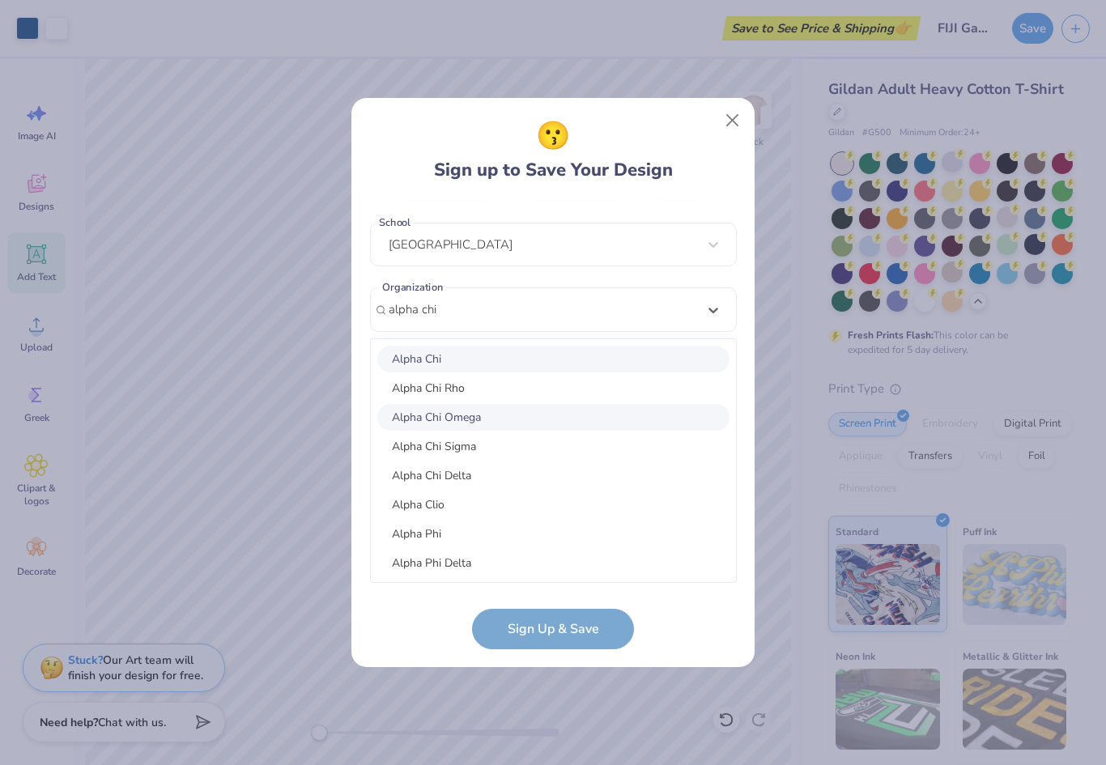
click at [475, 418] on div "Alpha Chi Omega" at bounding box center [553, 417] width 352 height 27
type input "alpha chi"
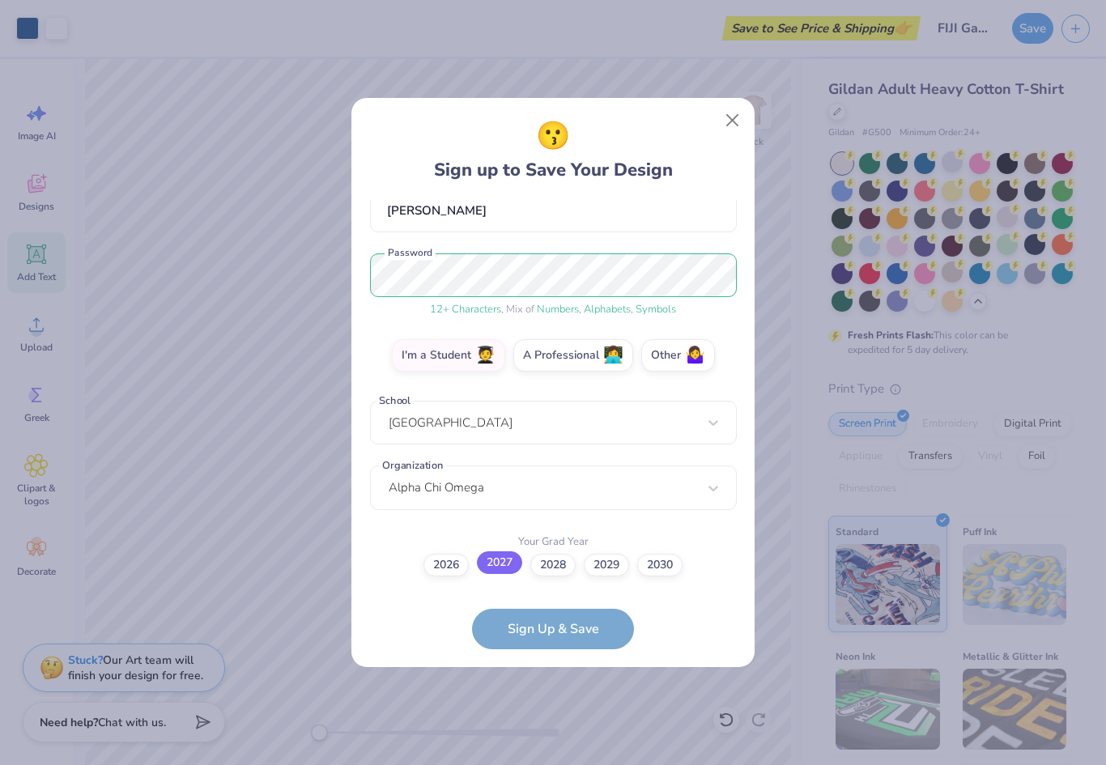
click at [505, 569] on label "2027" at bounding box center [499, 563] width 45 height 23
click at [548, 719] on input "2027" at bounding box center [553, 724] width 11 height 11
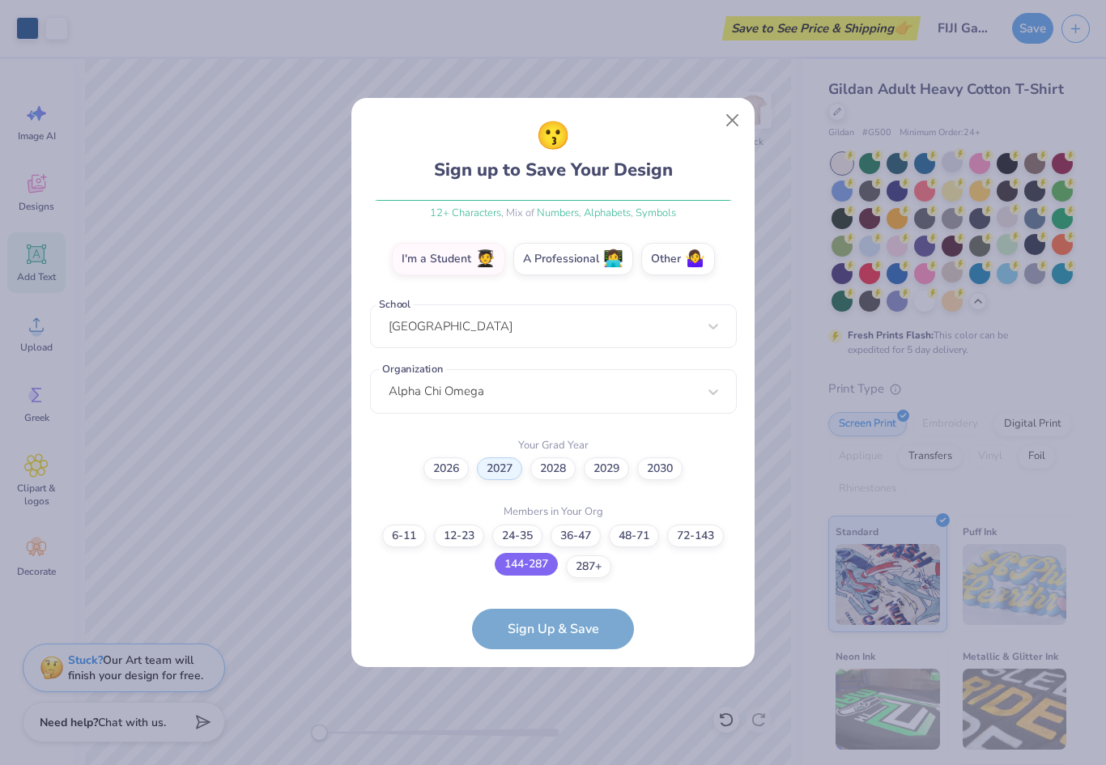
click at [540, 564] on label "144-287" at bounding box center [526, 564] width 63 height 23
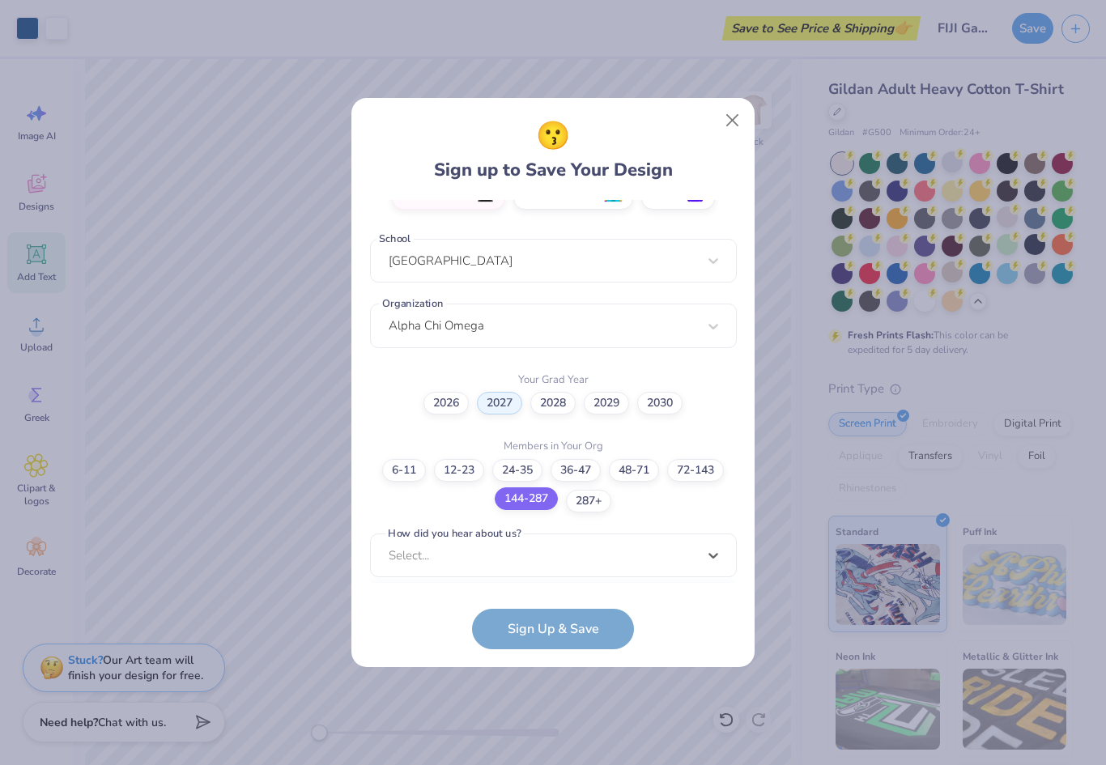
scroll to position [564, 0]
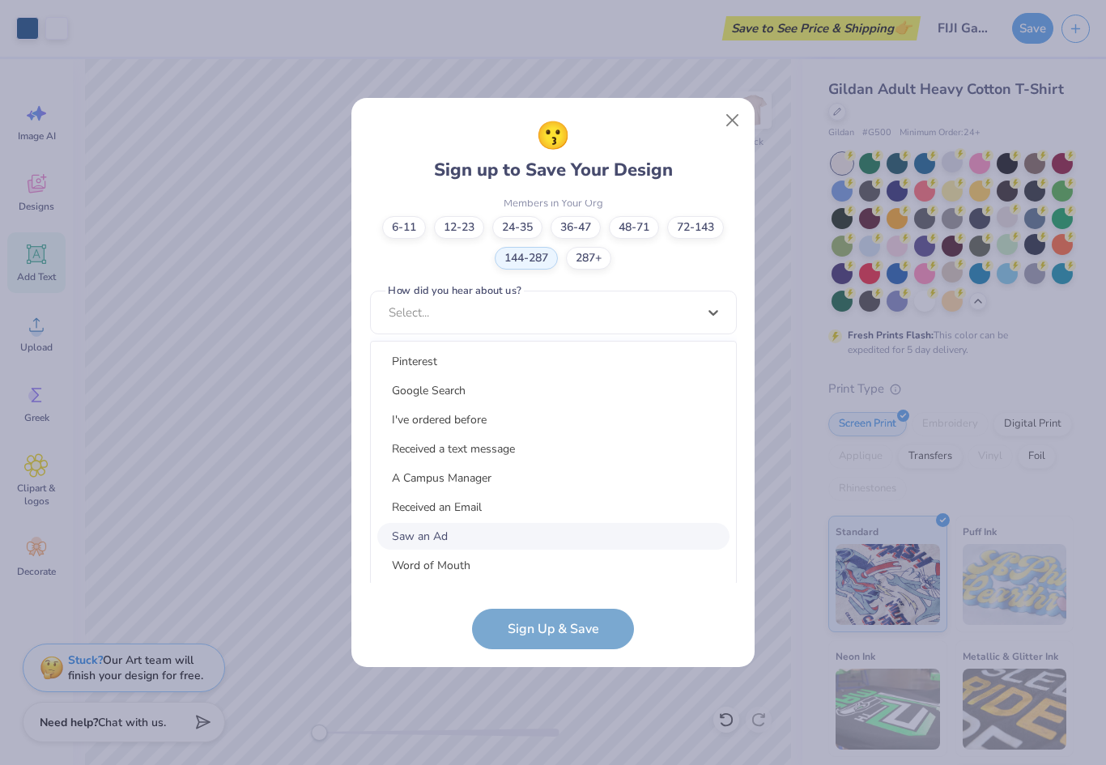
click at [493, 535] on div "Saw an Ad" at bounding box center [553, 536] width 352 height 27
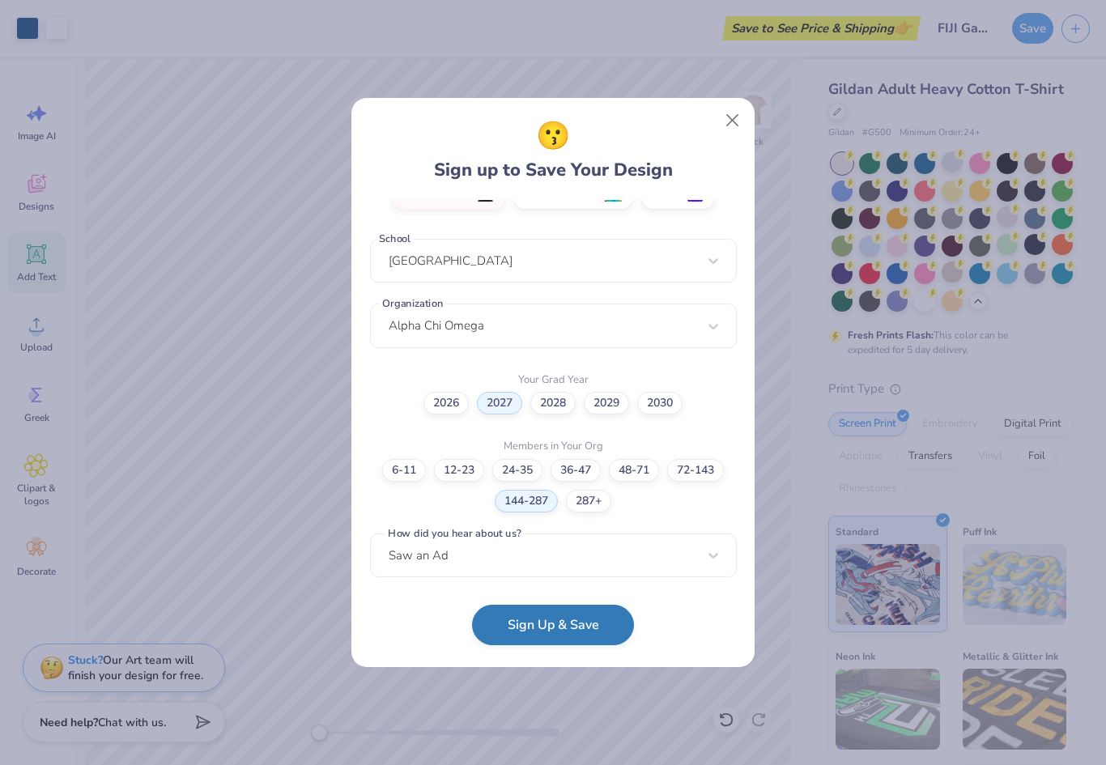
click at [555, 633] on button "Sign Up & Save" at bounding box center [553, 625] width 162 height 40
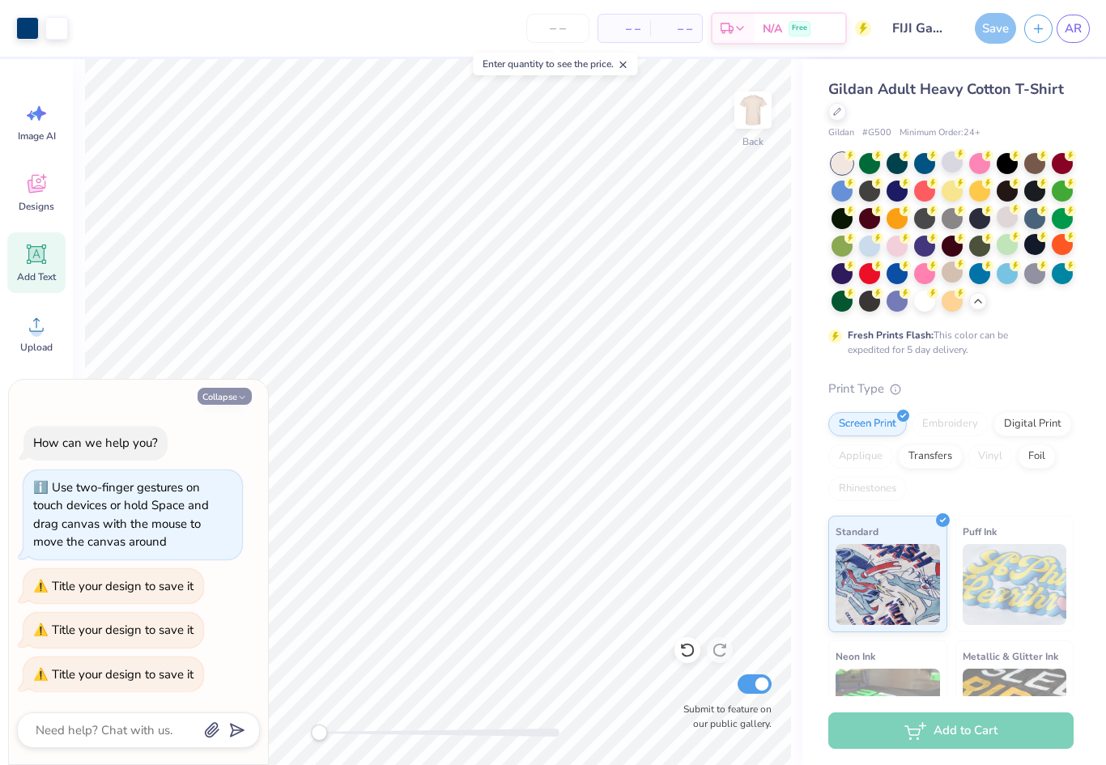
click at [225, 398] on button "Collapse" at bounding box center [225, 396] width 54 height 17
type textarea "x"
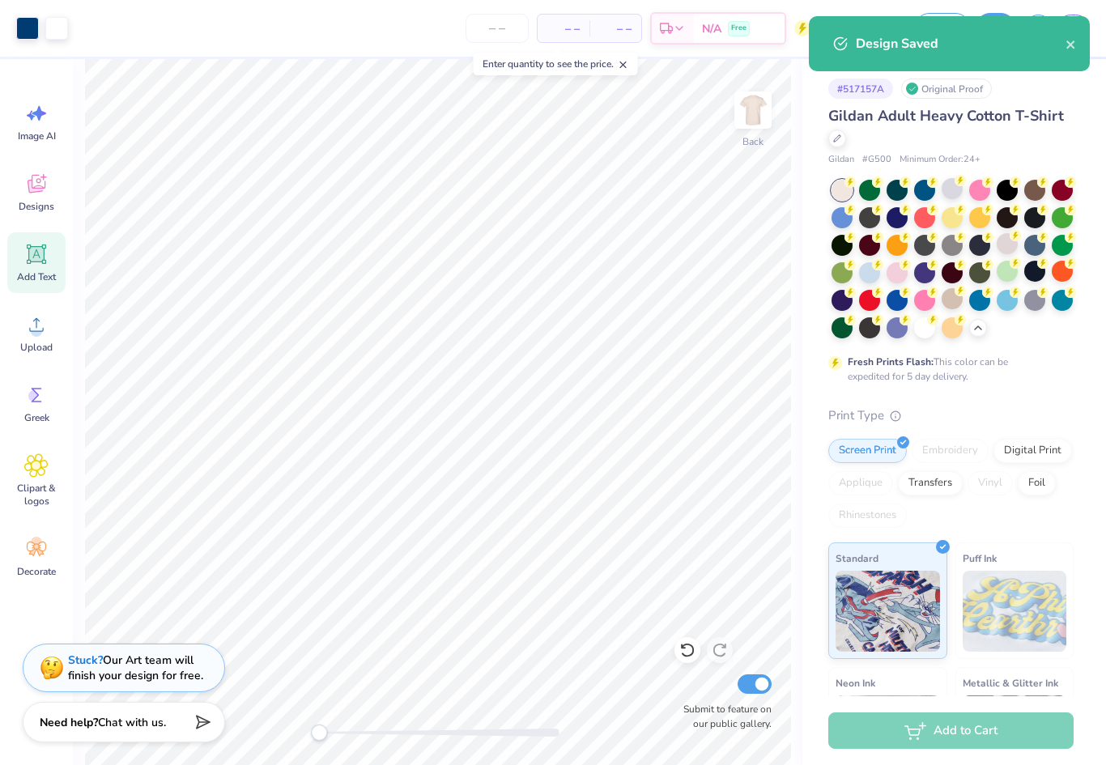
scroll to position [-1, 0]
click at [511, 19] on input "number" at bounding box center [497, 28] width 63 height 29
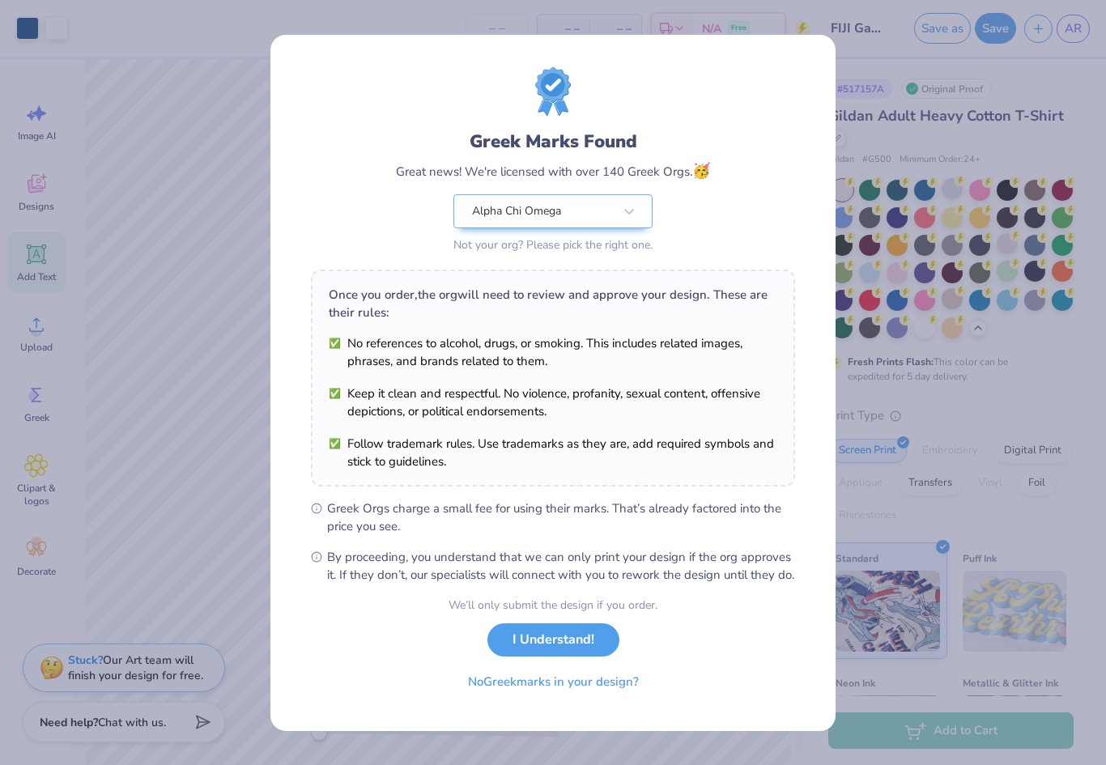
click at [1047, 370] on div "Greek Marks Found Great news! We're licensed with over 140 Greek Orgs. 🥳 Alpha …" at bounding box center [553, 382] width 1106 height 765
click at [1031, 377] on div "Greek Marks Found Great news! We're licensed with over 140 Greek Orgs. 🥳 Alpha …" at bounding box center [553, 382] width 1106 height 765
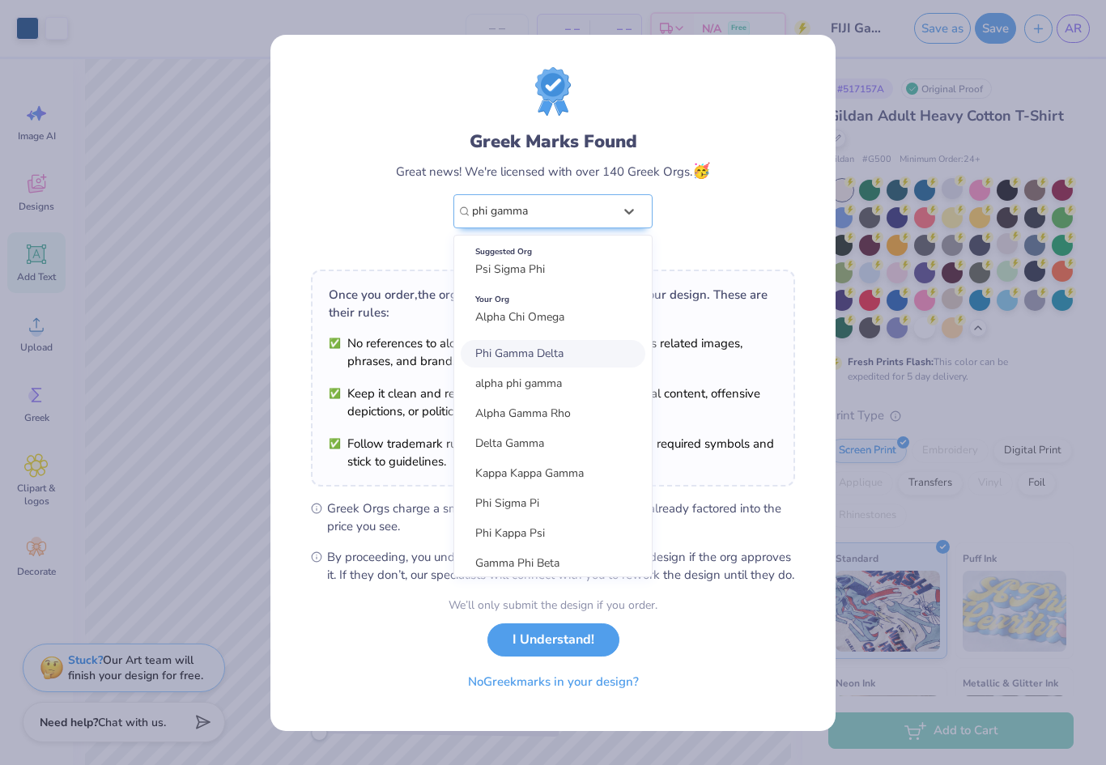
click at [562, 346] on span "Phi Gamma Delta" at bounding box center [519, 353] width 88 height 15
type input "phi gamma"
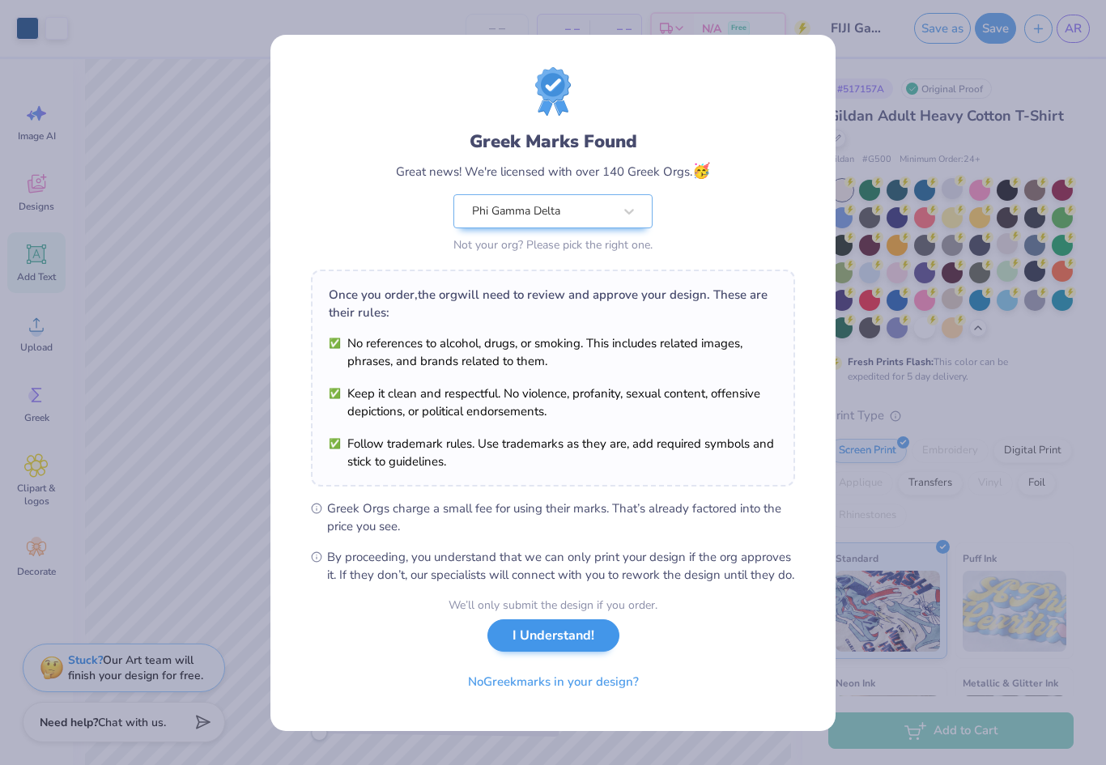
click at [570, 648] on button "I Understand!" at bounding box center [554, 636] width 132 height 33
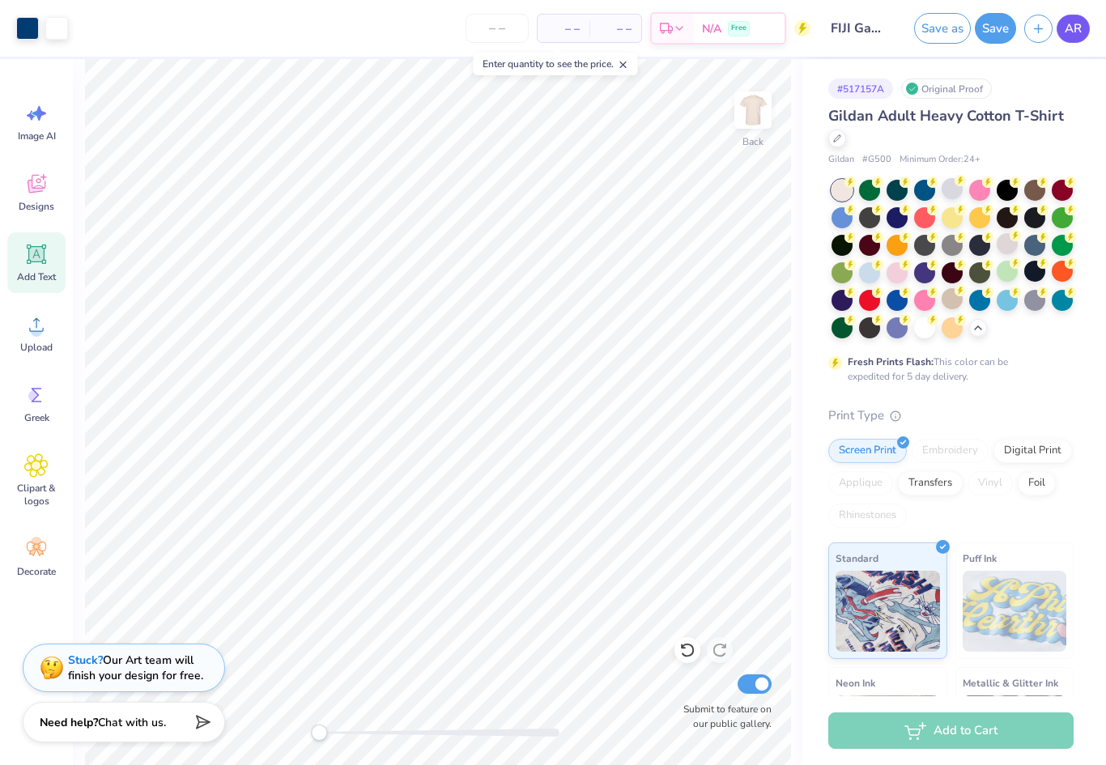
click at [1075, 34] on span "AR" at bounding box center [1073, 28] width 17 height 19
